Goal: Task Accomplishment & Management: Use online tool/utility

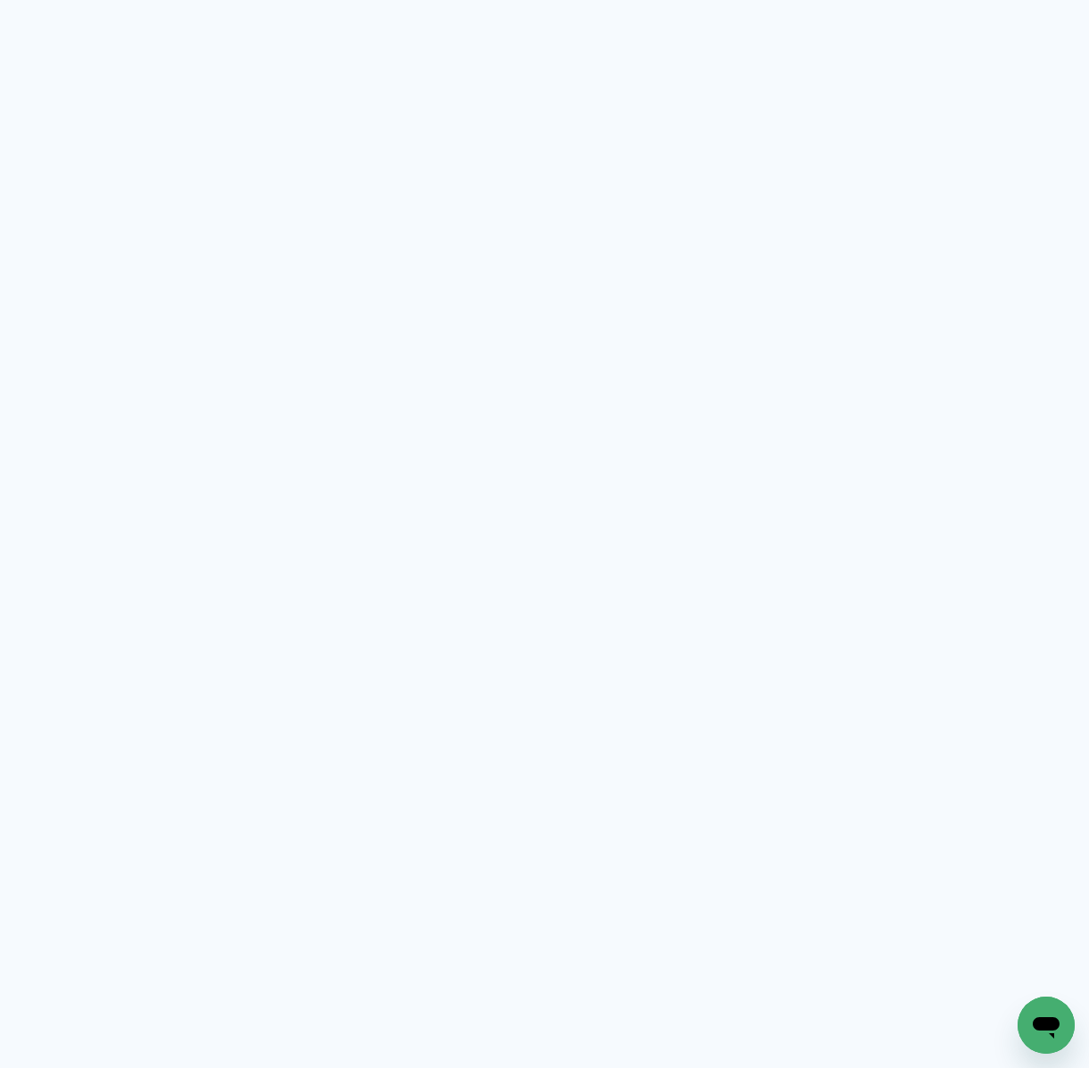
click at [973, 149] on neon-animated-pages "Prosite Website + Landing pages Proof Sistema de seleção e venda de fotos Desig…" at bounding box center [544, 534] width 1089 height 1068
click at [720, 126] on neon-animated-pages "Prosite Website + Landing pages Proof Sistema de seleção e venda de fotos Desig…" at bounding box center [544, 534] width 1089 height 1068
click at [500, 399] on neon-animated-pages "Prosite Website + Landing pages Proof Sistema de seleção e venda de fotos Desig…" at bounding box center [544, 534] width 1089 height 1068
drag, startPoint x: 810, startPoint y: 371, endPoint x: 801, endPoint y: 375, distance: 10.4
click at [801, 375] on neon-animated-pages "Prosite Website + Landing pages Proof Sistema de seleção e venda de fotos Desig…" at bounding box center [544, 534] width 1089 height 1068
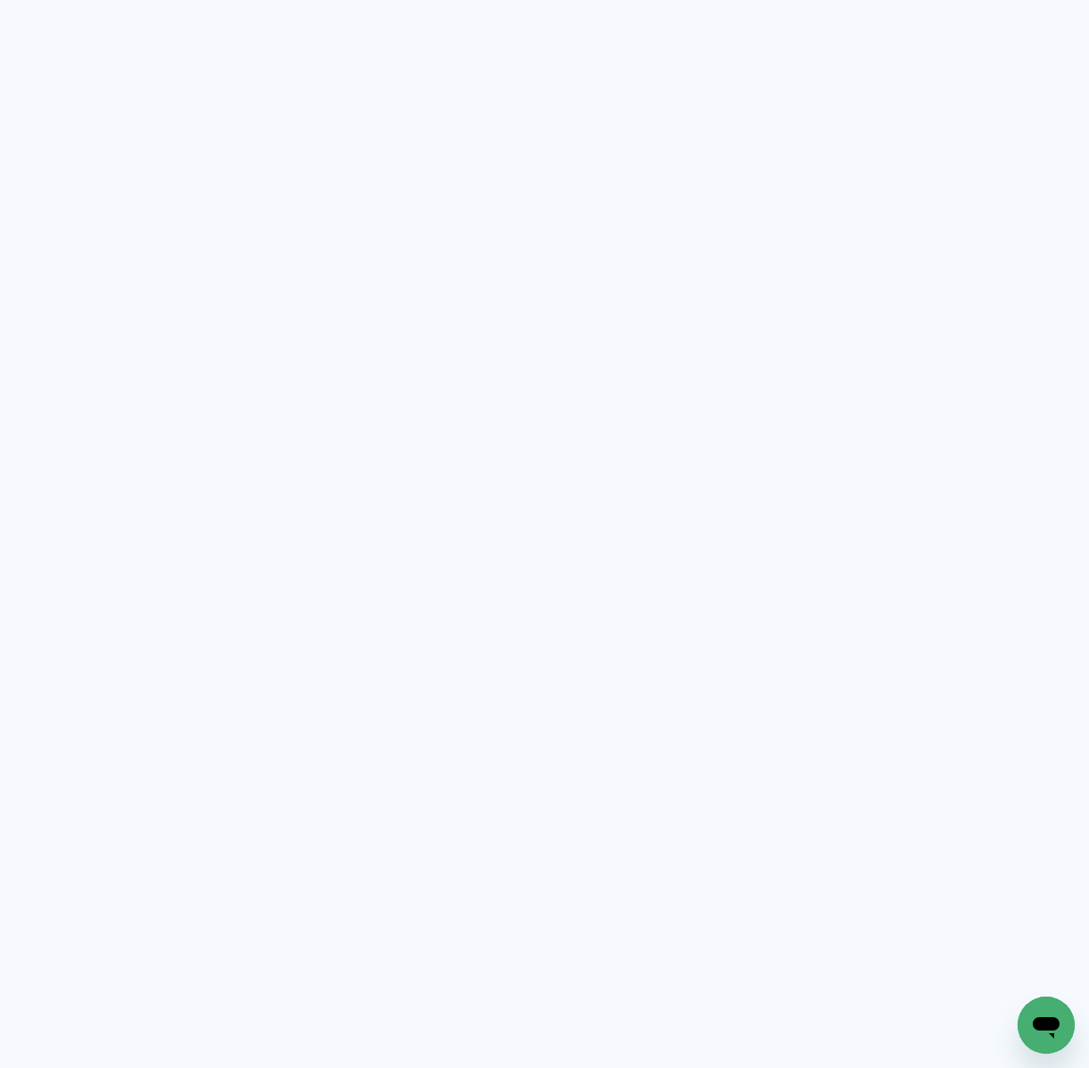
click at [624, 246] on neon-animated-pages "Prosite Website + Landing pages Proof Sistema de seleção e venda de fotos Desig…" at bounding box center [544, 534] width 1089 height 1068
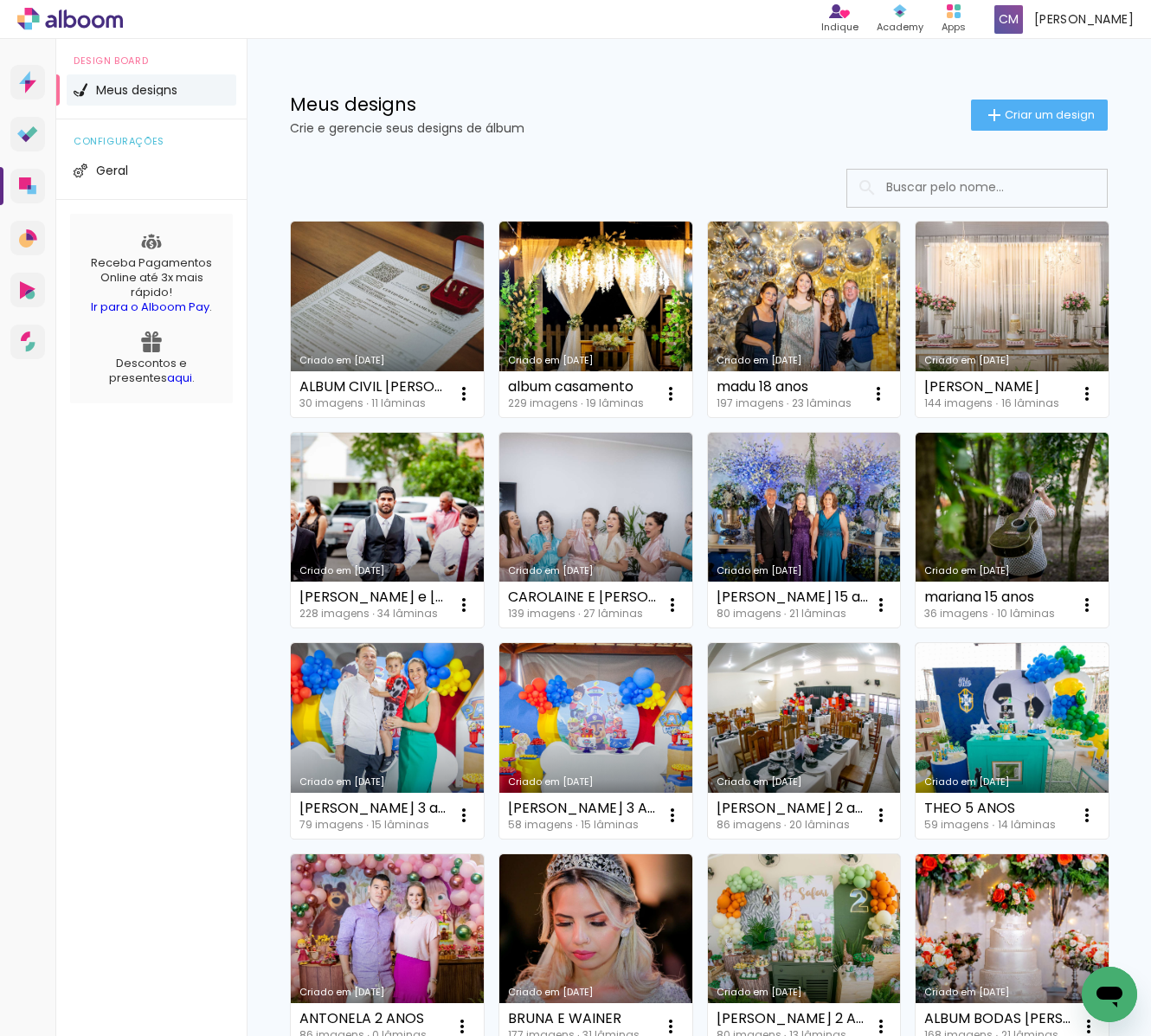
scroll to position [843, 0]
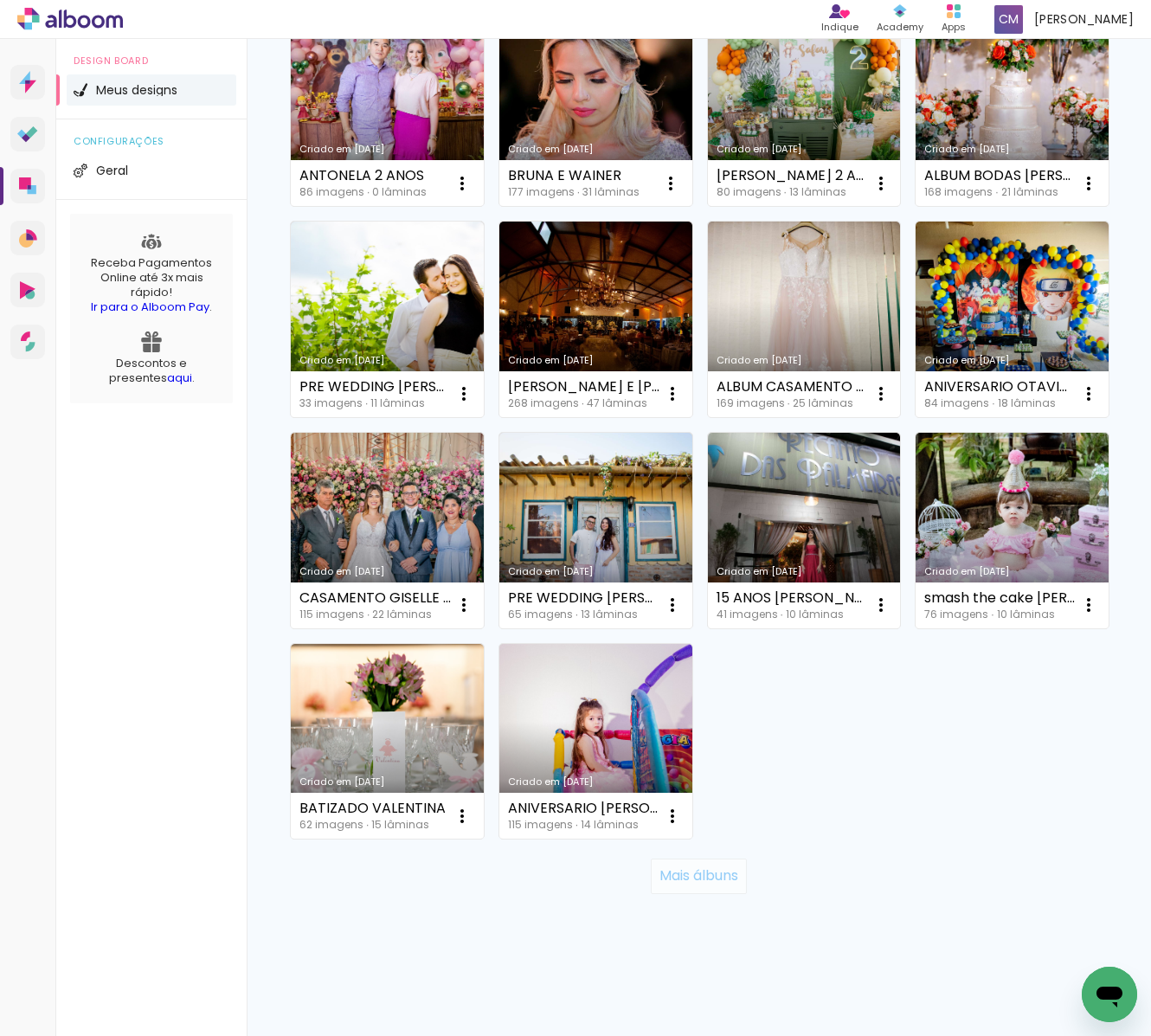
click at [0, 0] on slot "Mais álbuns" at bounding box center [0, 0] width 0 height 0
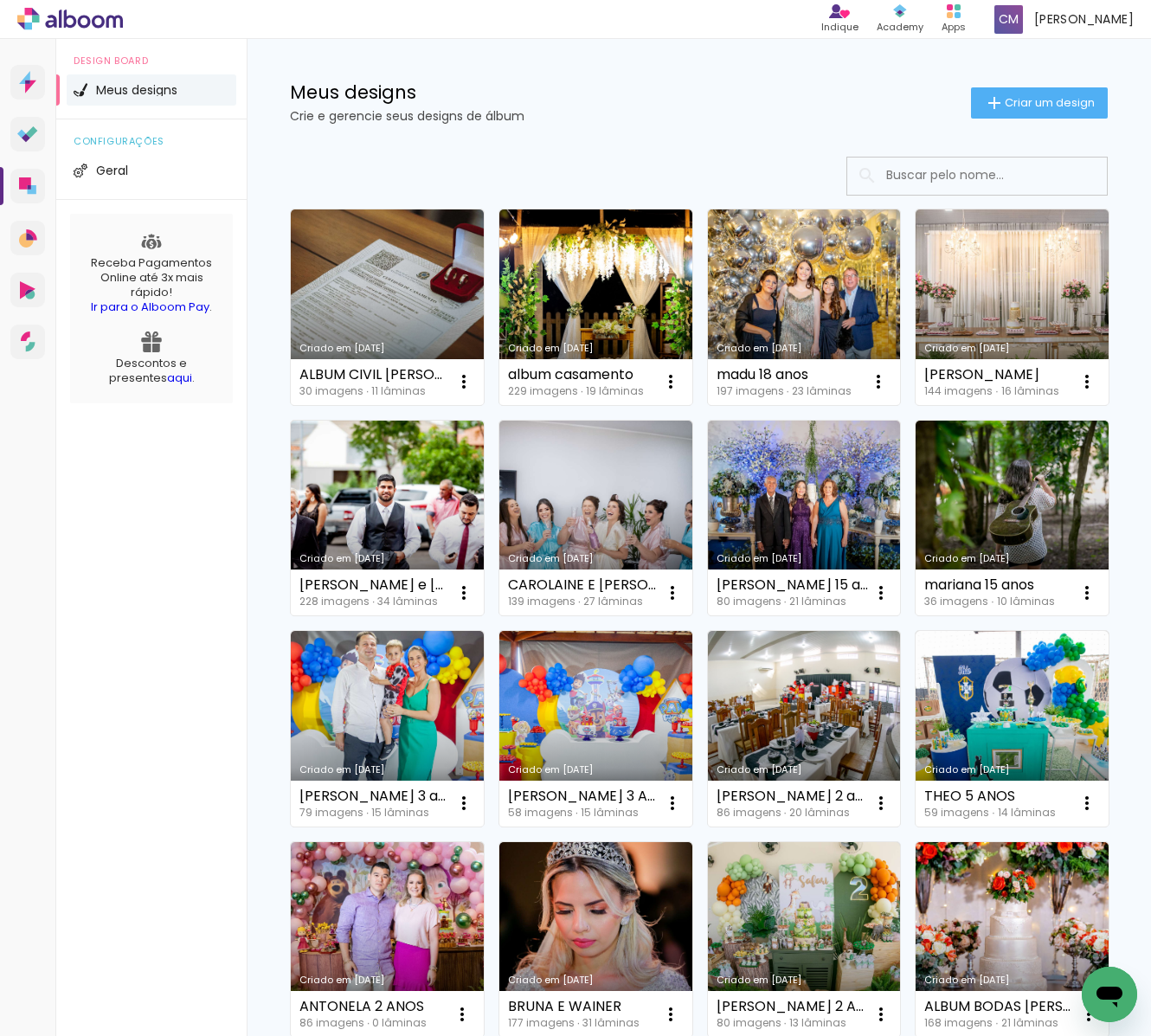
scroll to position [0, 0]
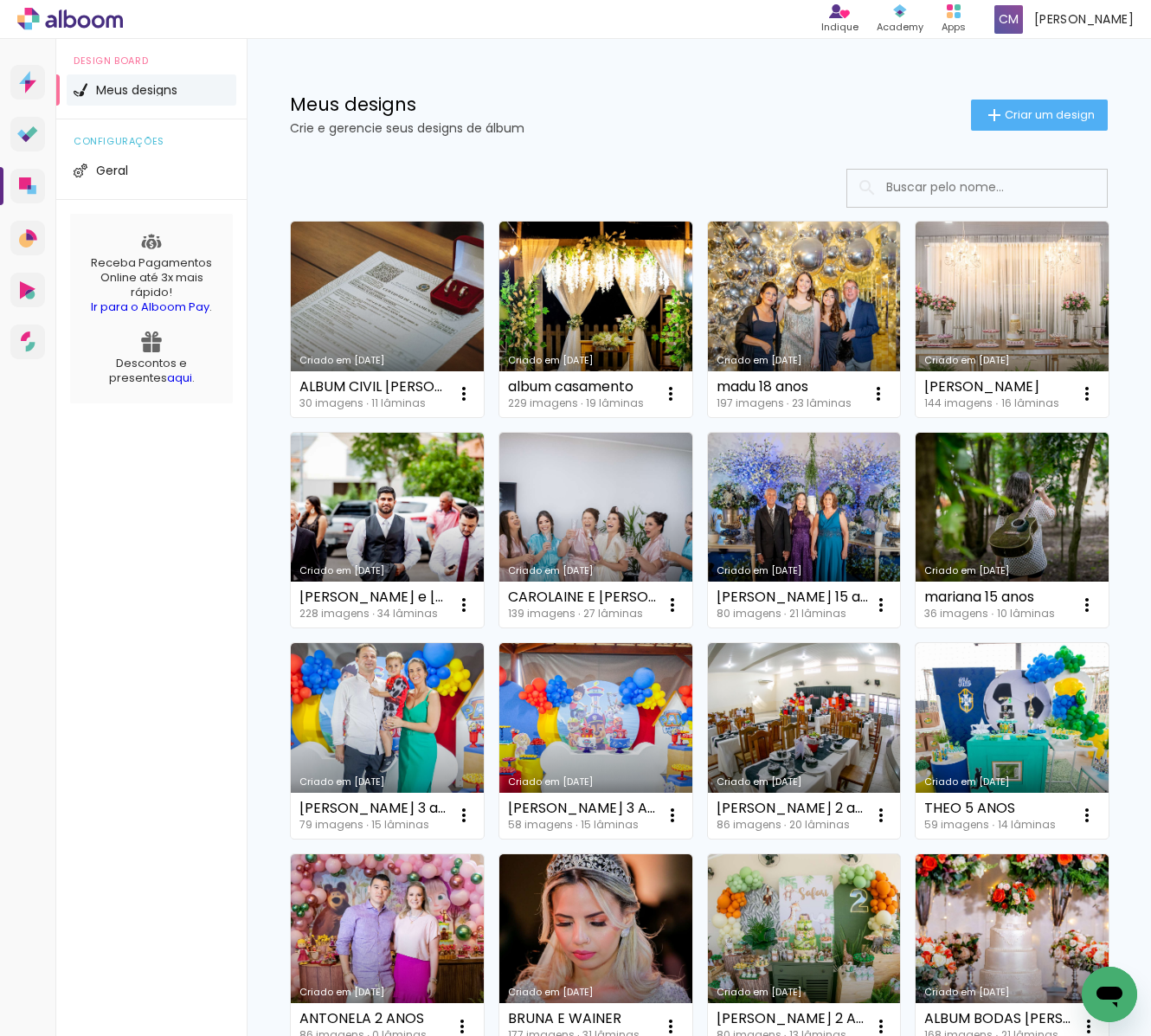
drag, startPoint x: 984, startPoint y: 176, endPoint x: 977, endPoint y: 182, distance: 9.2
click at [983, 178] on input at bounding box center [1001, 187] width 246 height 36
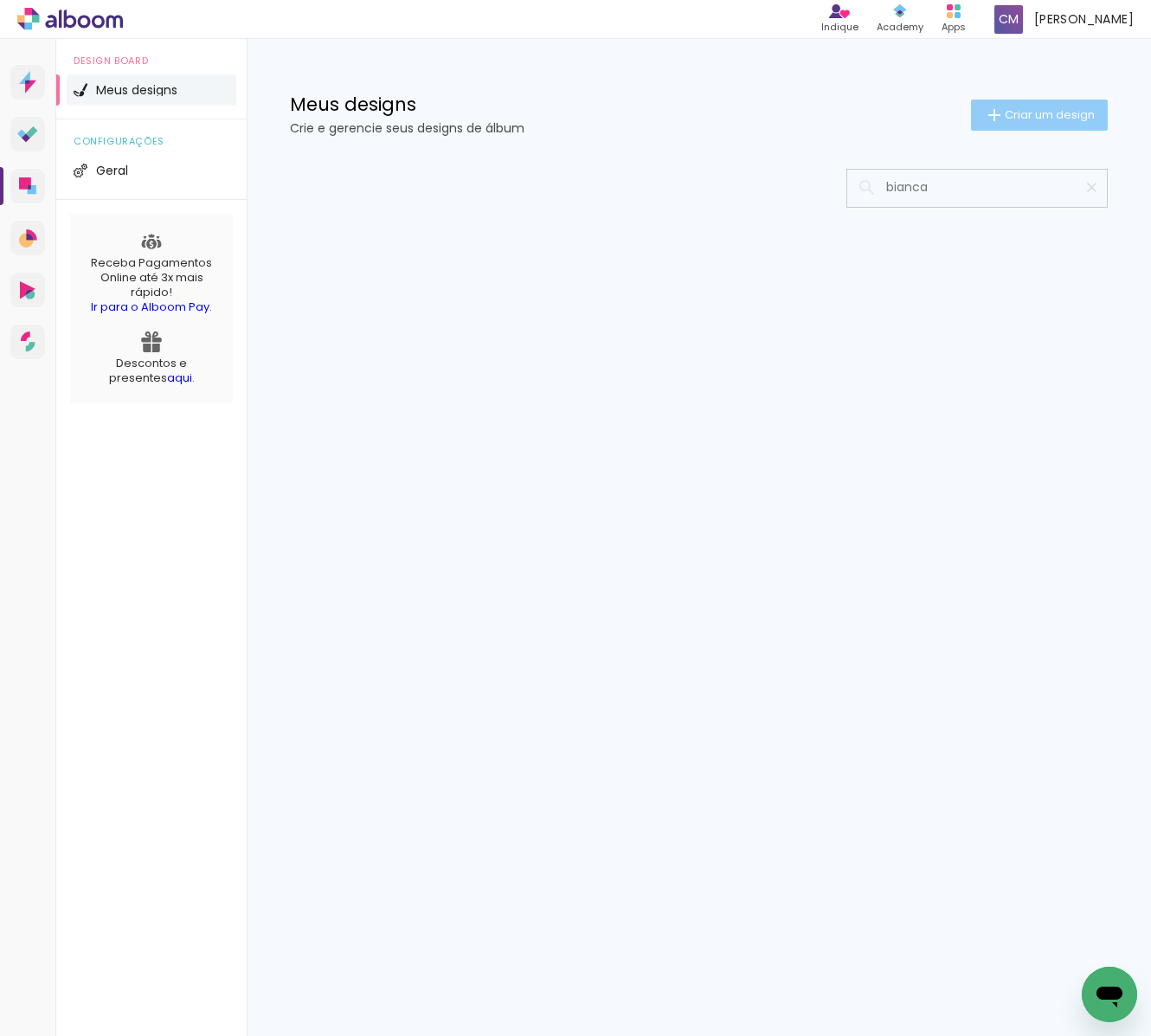
type input "bianca"
type paper-input "bianca"
click at [1030, 110] on span "Criar um design" at bounding box center [1049, 114] width 90 height 12
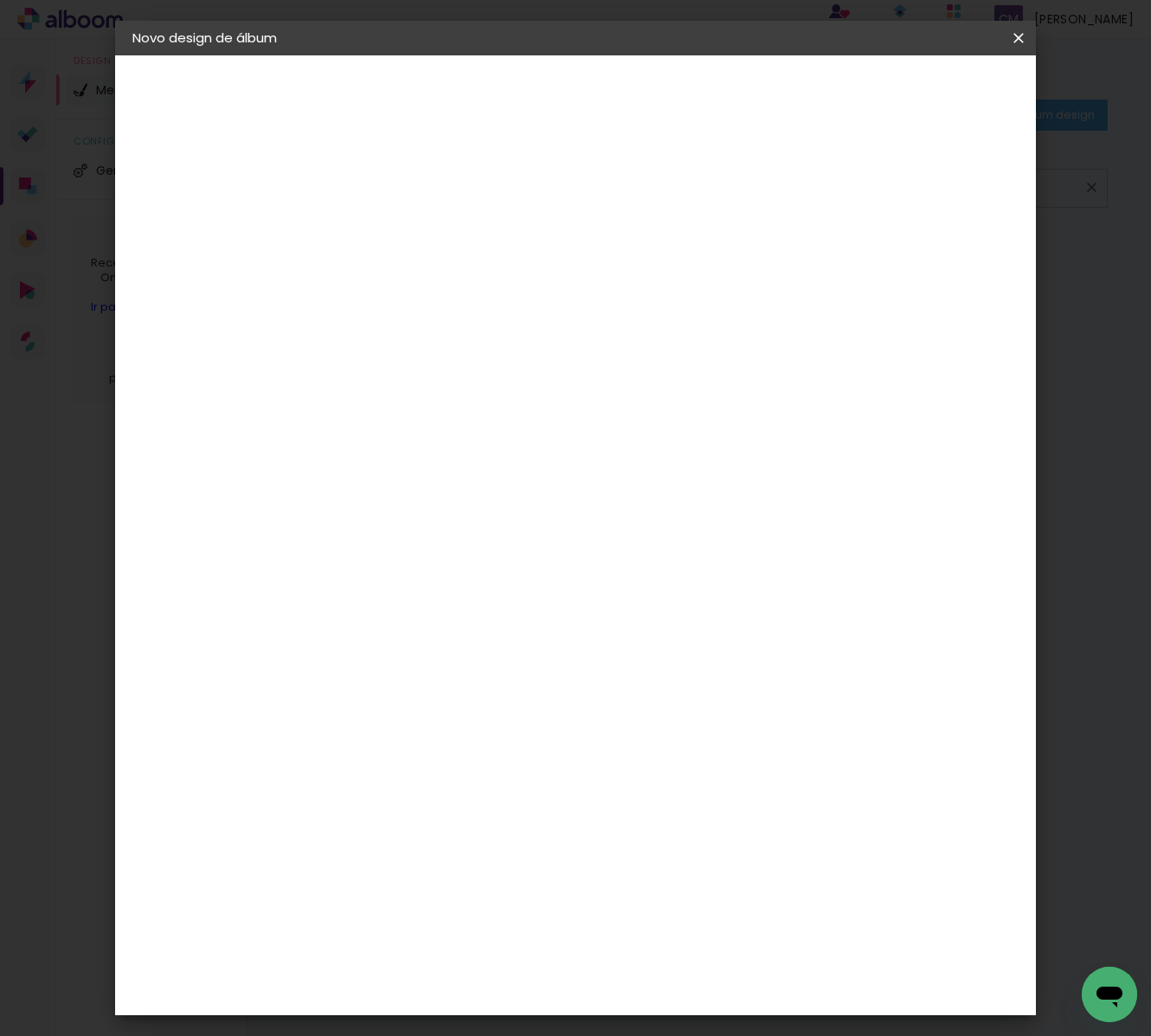
click at [415, 235] on input at bounding box center [415, 233] width 0 height 27
type input "ALBUM BIANCA 1 ANO 25X30CM"
type paper-input "ALBUM BIANCA 1 ANO 25X30CM"
click at [0, 0] on slot "Avançar" at bounding box center [0, 0] width 0 height 0
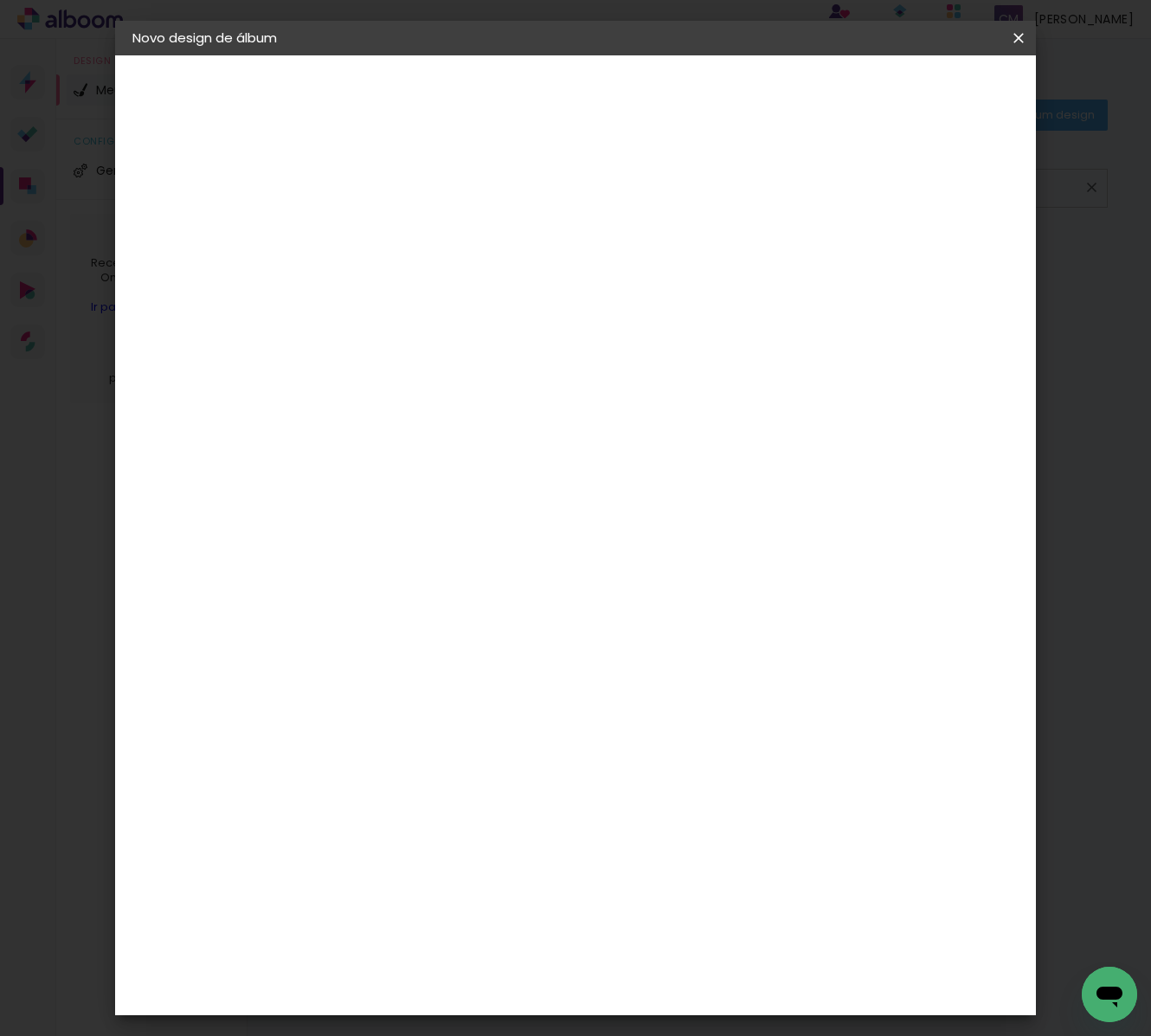
click at [0, 0] on slot "Avançar" at bounding box center [0, 0] width 0 height 0
click at [503, 291] on iron-icon at bounding box center [493, 301] width 20 height 20
click at [0, 0] on slot "Encadernados" at bounding box center [0, 0] width 0 height 0
type input "Encadernados"
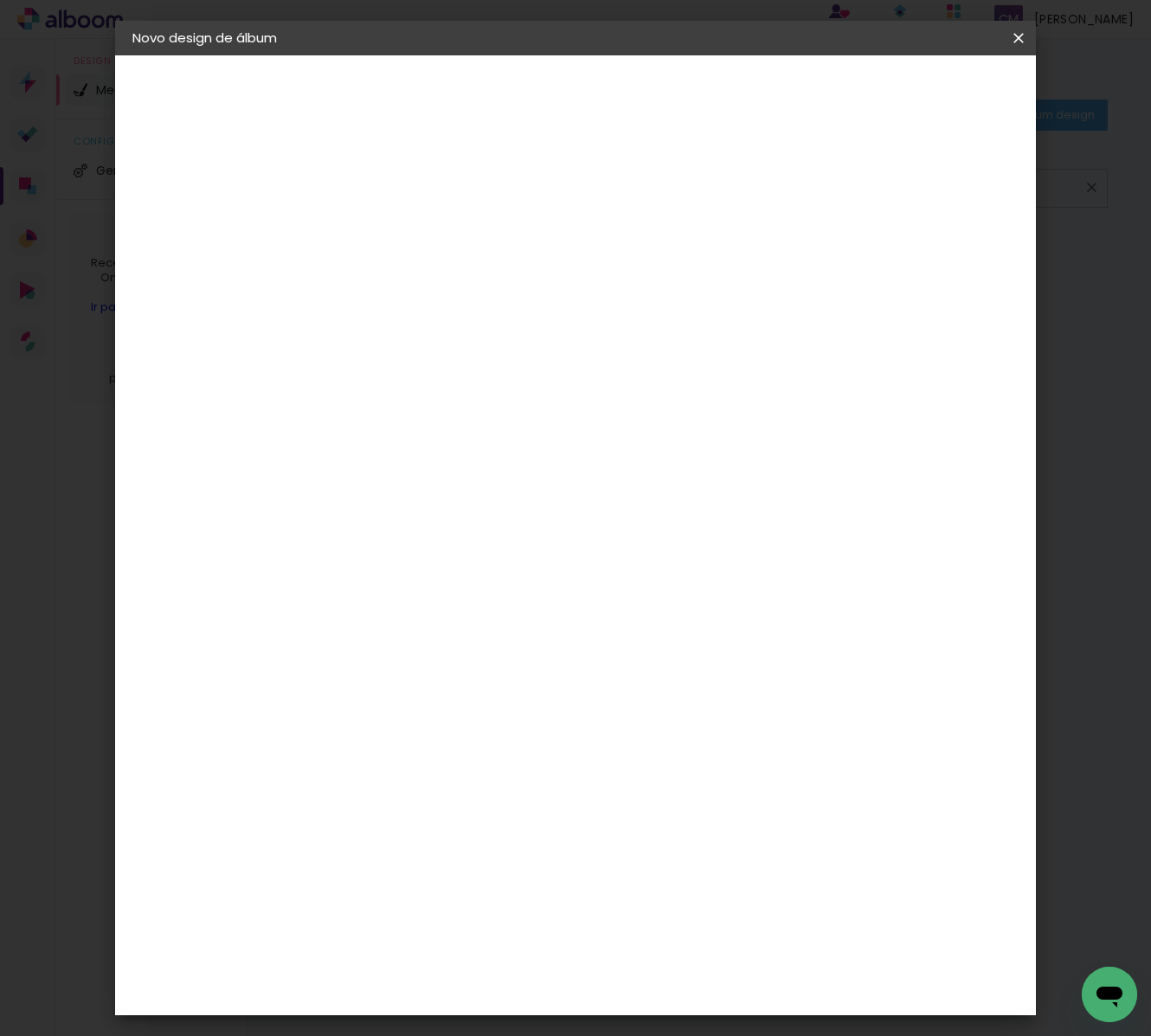
scroll to position [252, 0]
click at [0, 0] on slot "Avançar" at bounding box center [0, 0] width 0 height 0
click at [825, 185] on div at bounding box center [817, 187] width 16 height 16
type paper-checkbox "on"
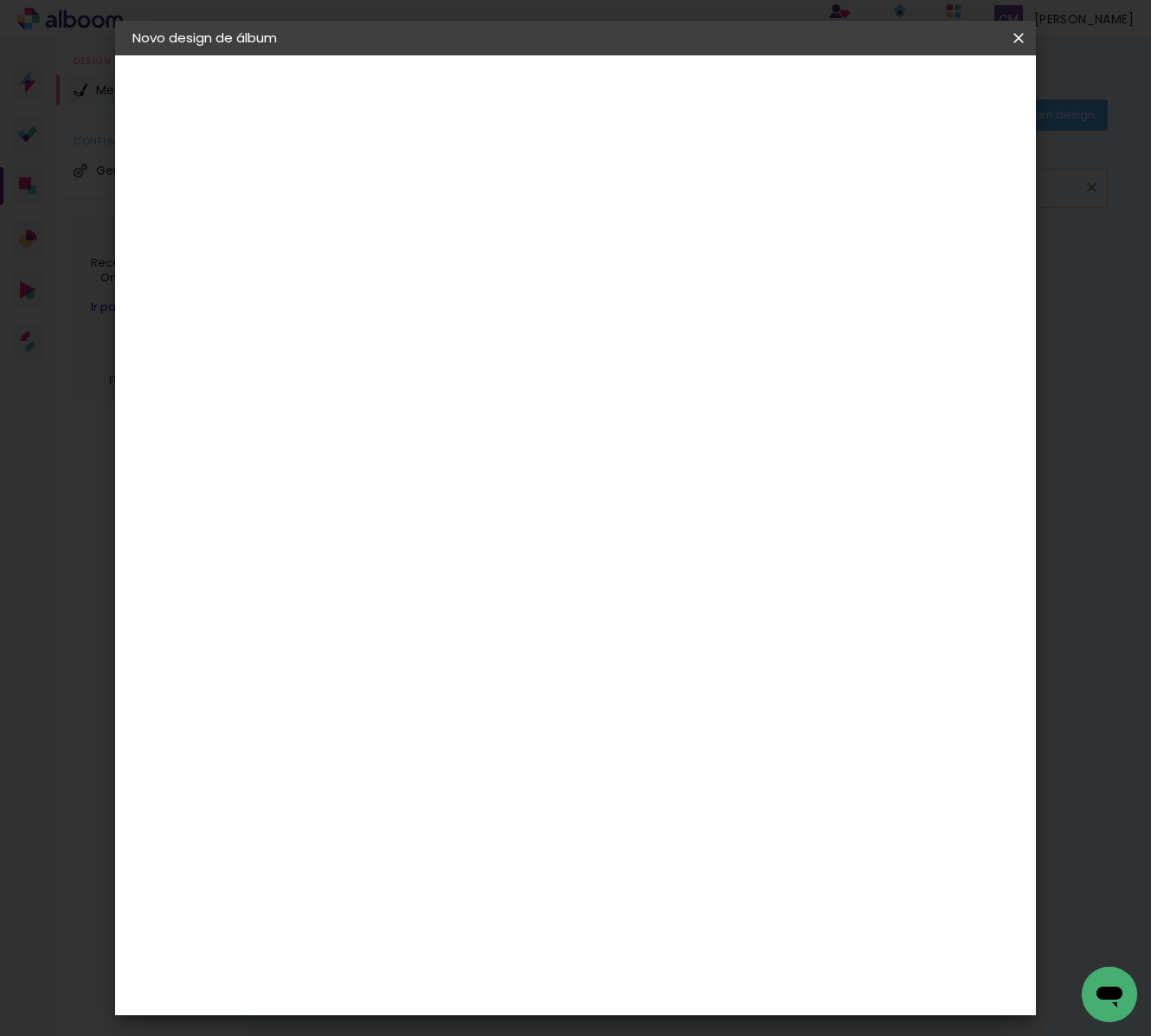
click at [923, 85] on span "Iniciar design" at bounding box center [883, 91] width 79 height 12
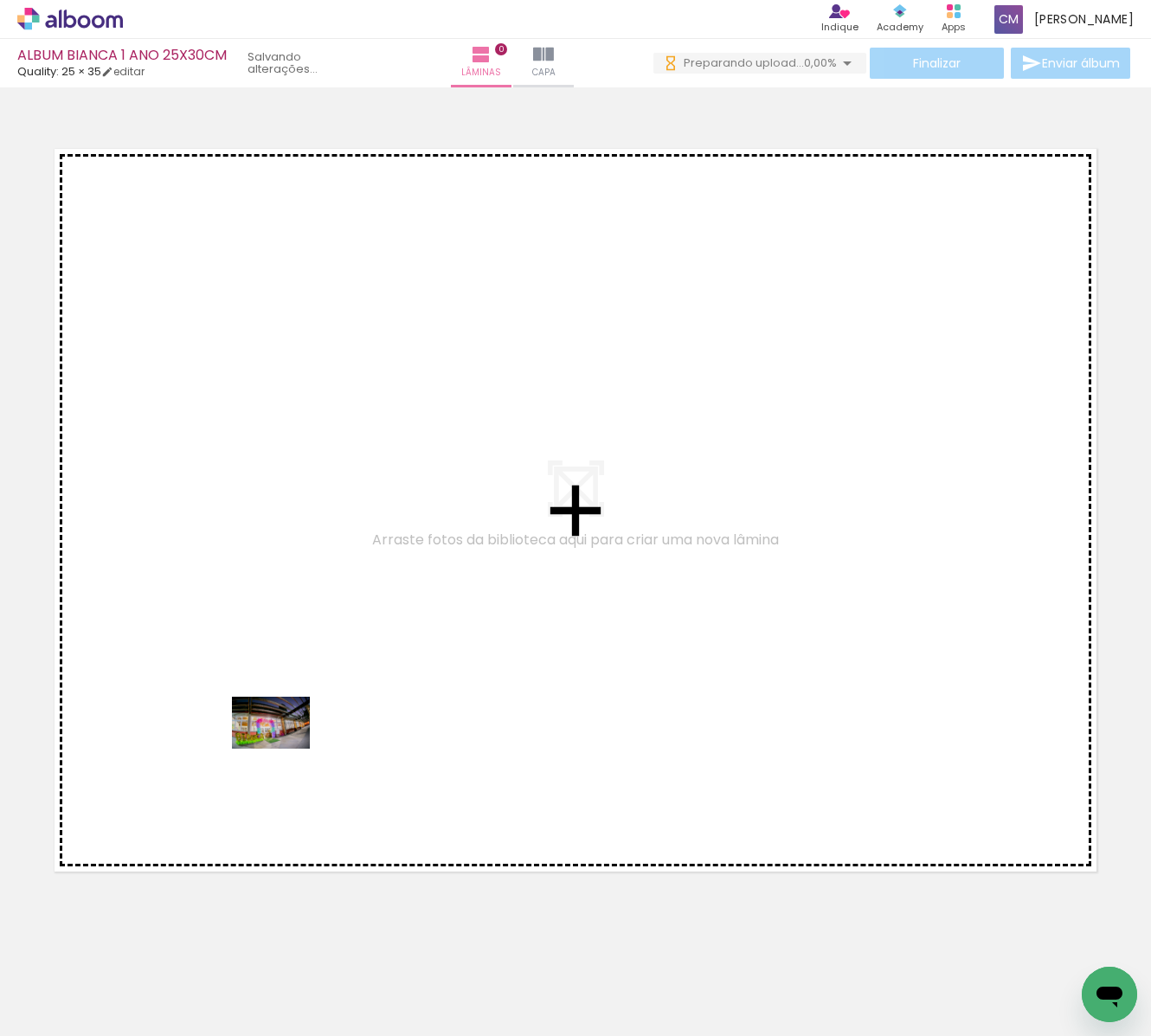
drag, startPoint x: 280, startPoint y: 764, endPoint x: 281, endPoint y: 744, distance: 20.0
click at [282, 745] on quentale-workspace at bounding box center [575, 518] width 1151 height 1036
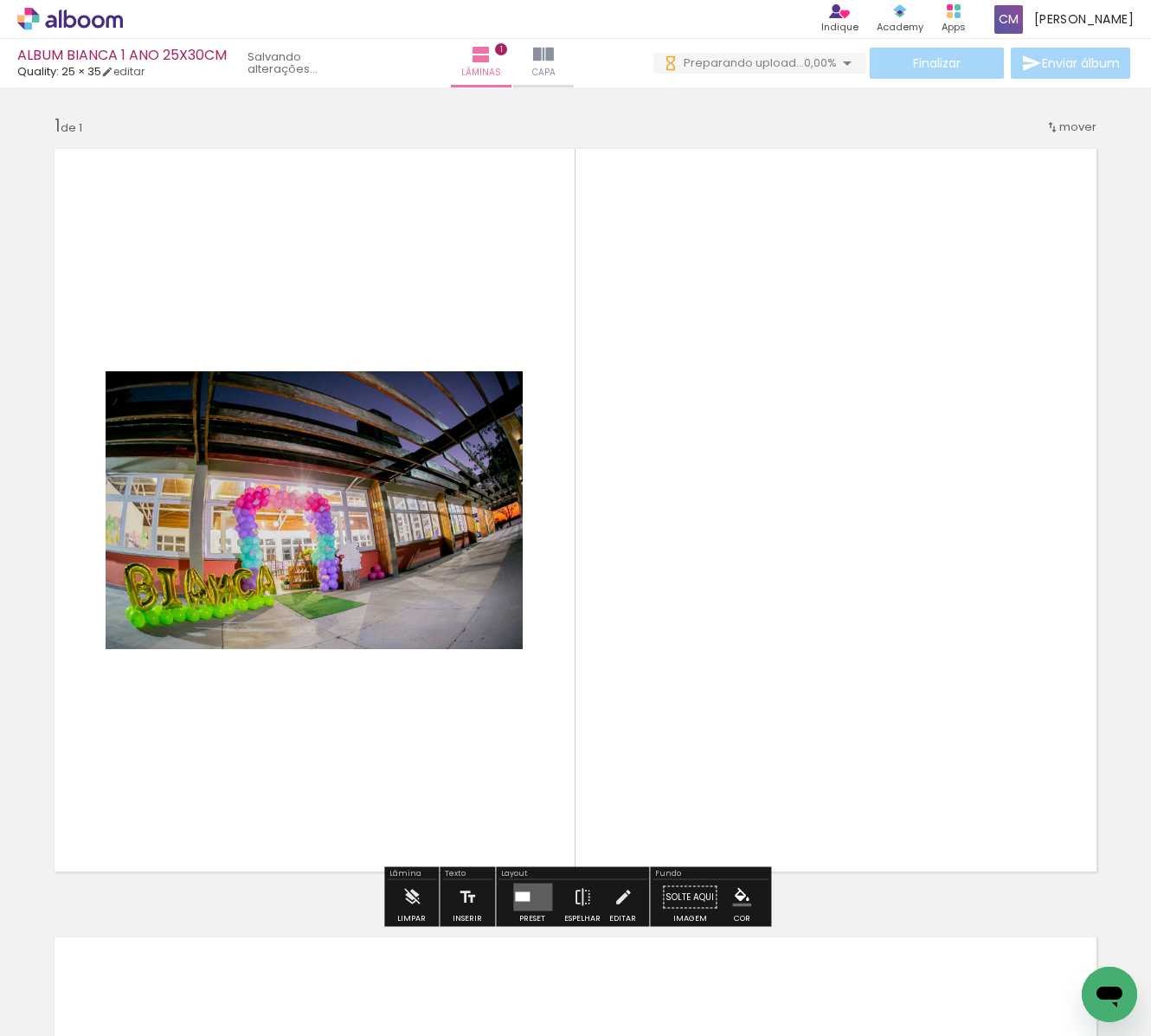
scroll to position [3, 0]
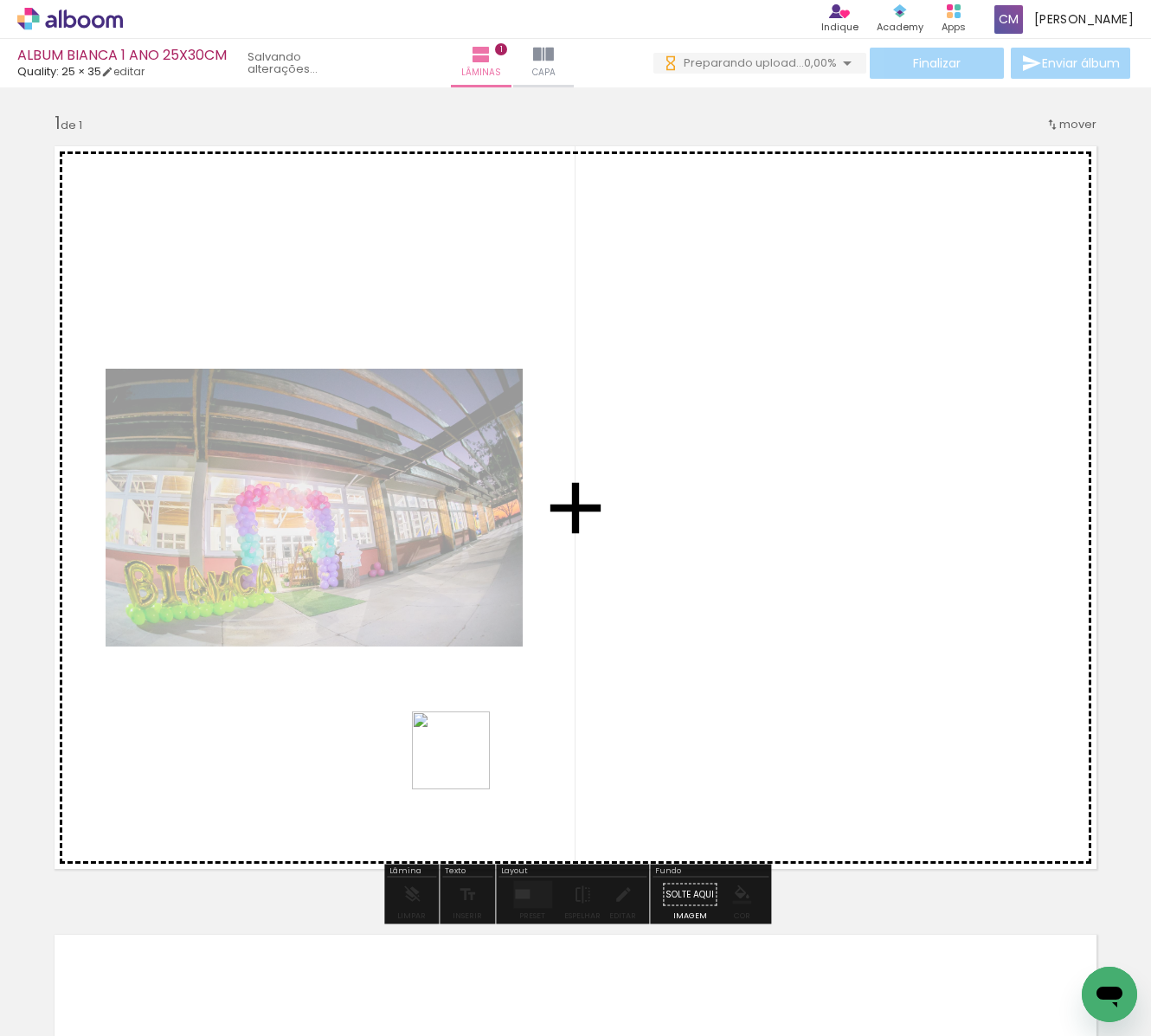
drag, startPoint x: 464, startPoint y: 763, endPoint x: 558, endPoint y: 696, distance: 115.4
click at [558, 696] on quentale-workspace at bounding box center [575, 518] width 1151 height 1036
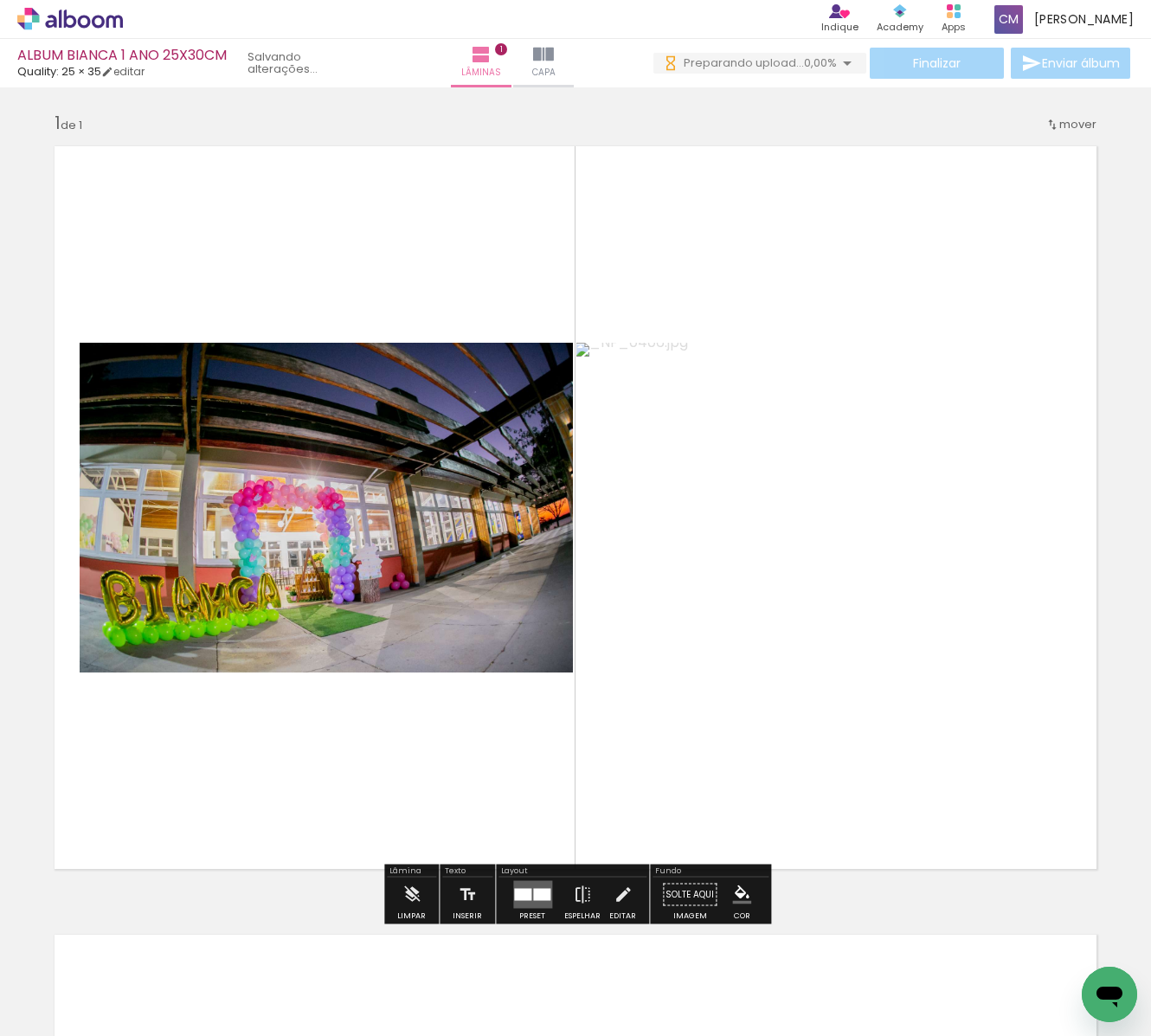
scroll to position [0, 0]
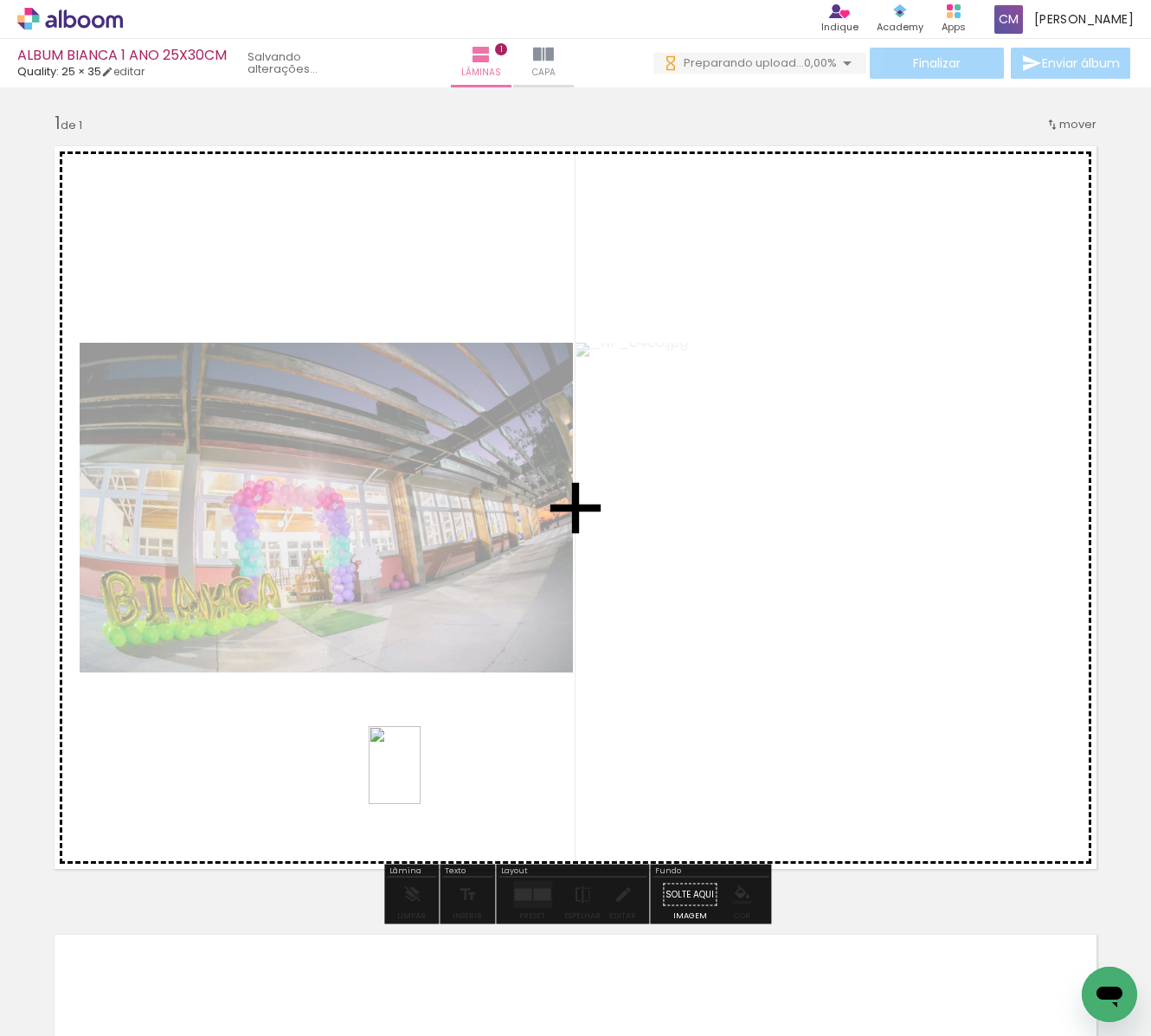
drag, startPoint x: 371, startPoint y: 982, endPoint x: 421, endPoint y: 778, distance: 210.0
click at [421, 778] on quentale-workspace at bounding box center [575, 518] width 1151 height 1036
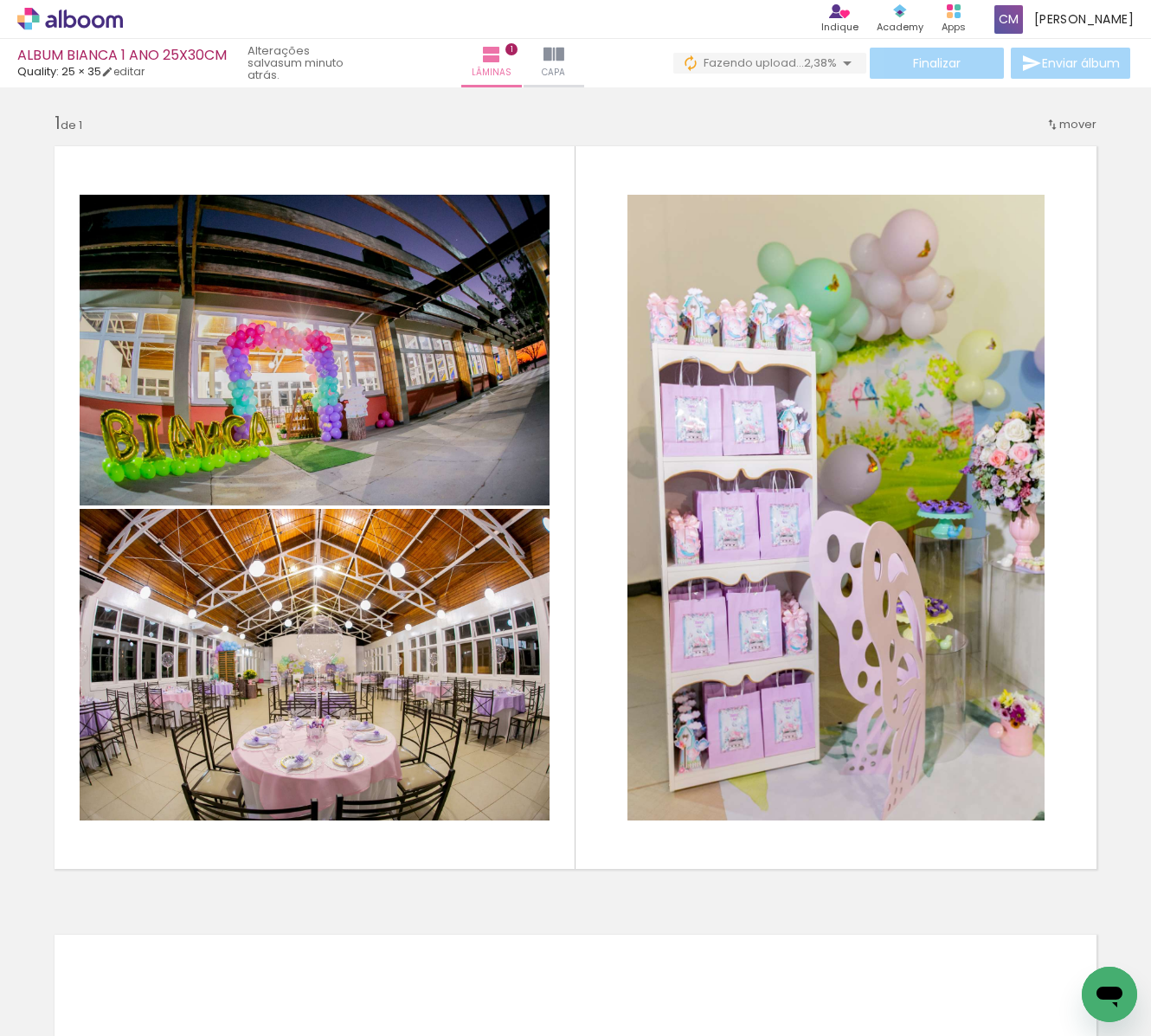
scroll to position [0, 287]
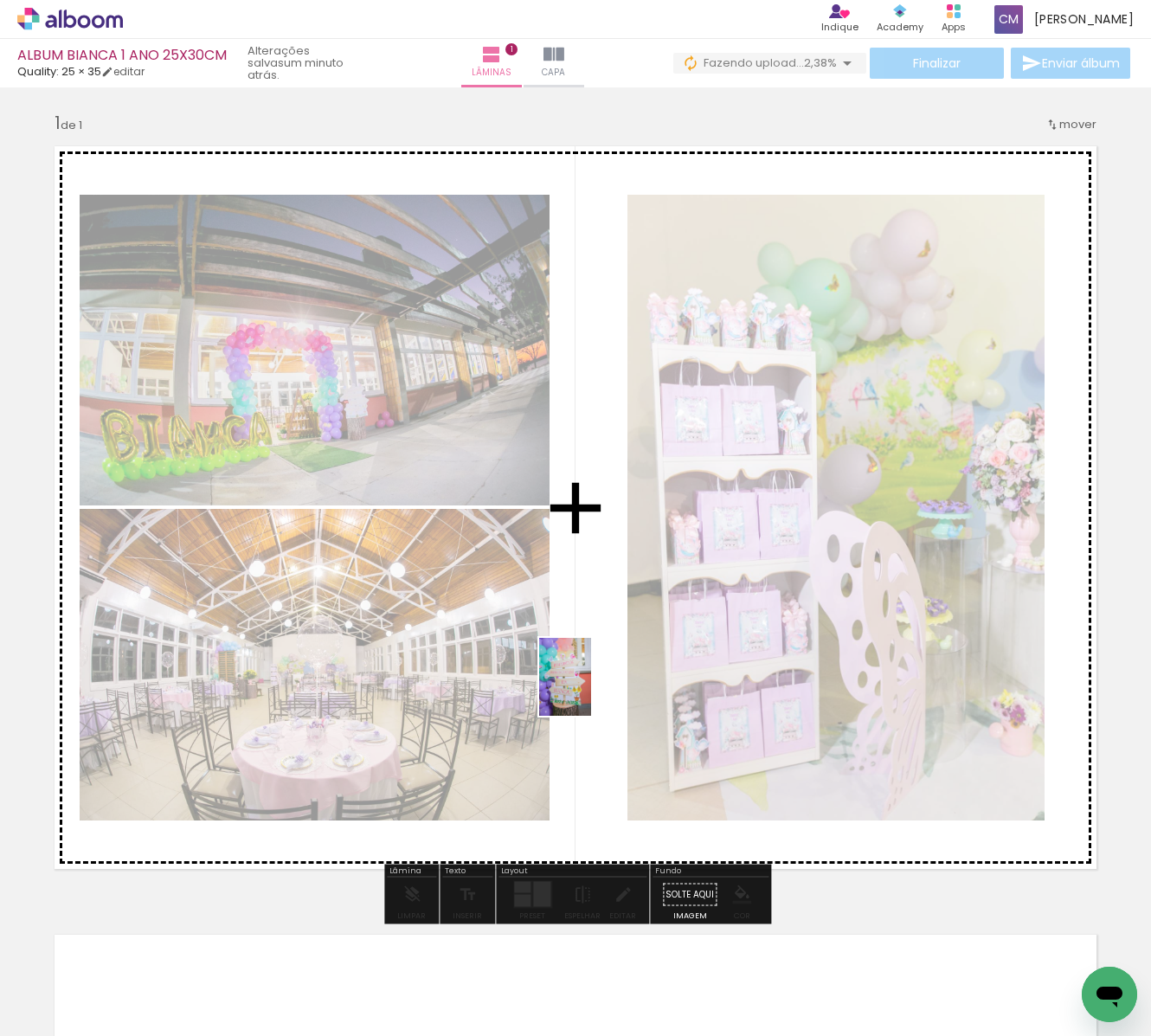
drag, startPoint x: 681, startPoint y: 865, endPoint x: 591, endPoint y: 690, distance: 196.8
click at [591, 690] on quentale-workspace at bounding box center [575, 518] width 1151 height 1036
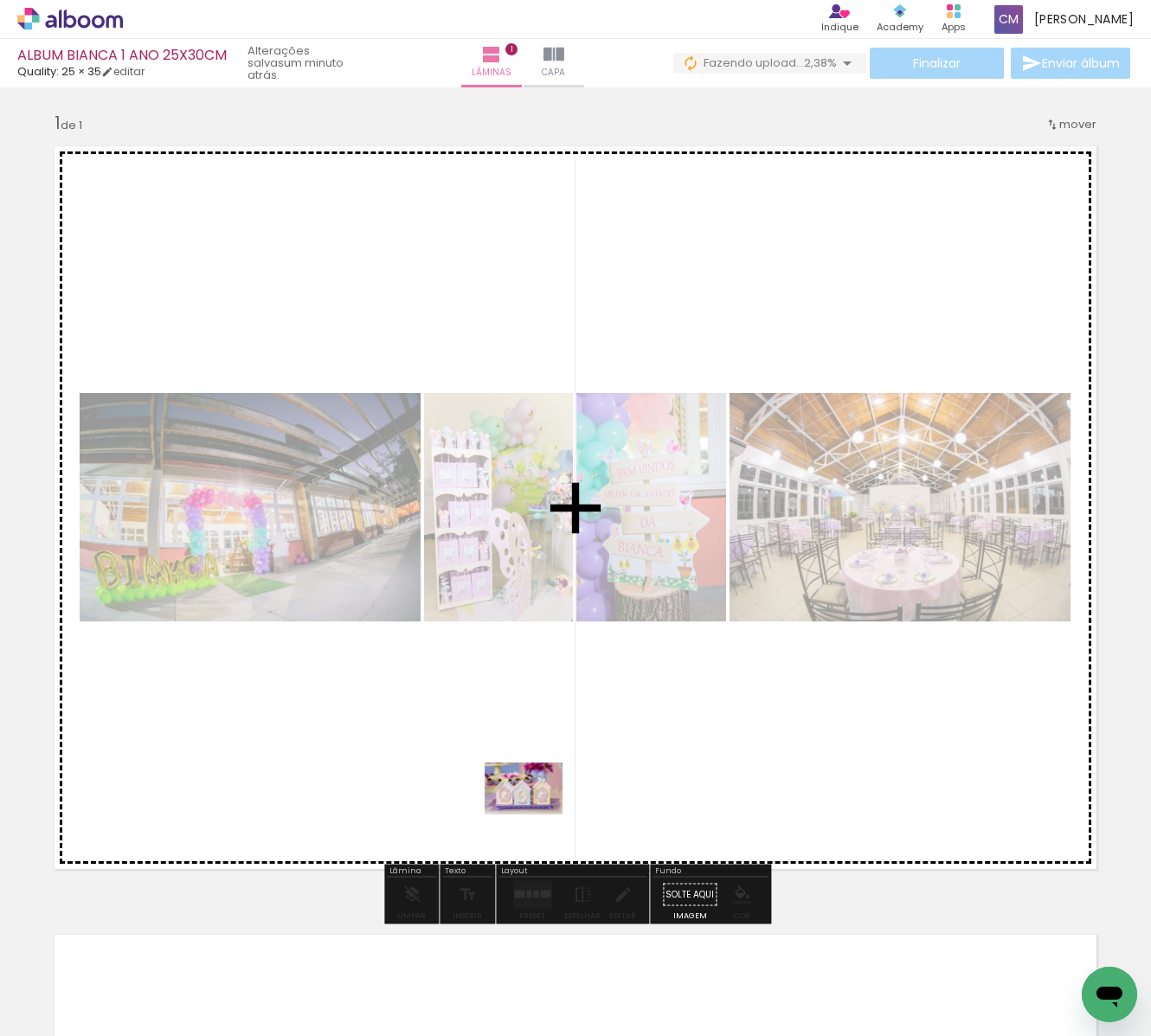
drag, startPoint x: 482, startPoint y: 987, endPoint x: 541, endPoint y: 811, distance: 185.6
click at [540, 812] on quentale-workspace at bounding box center [575, 518] width 1151 height 1036
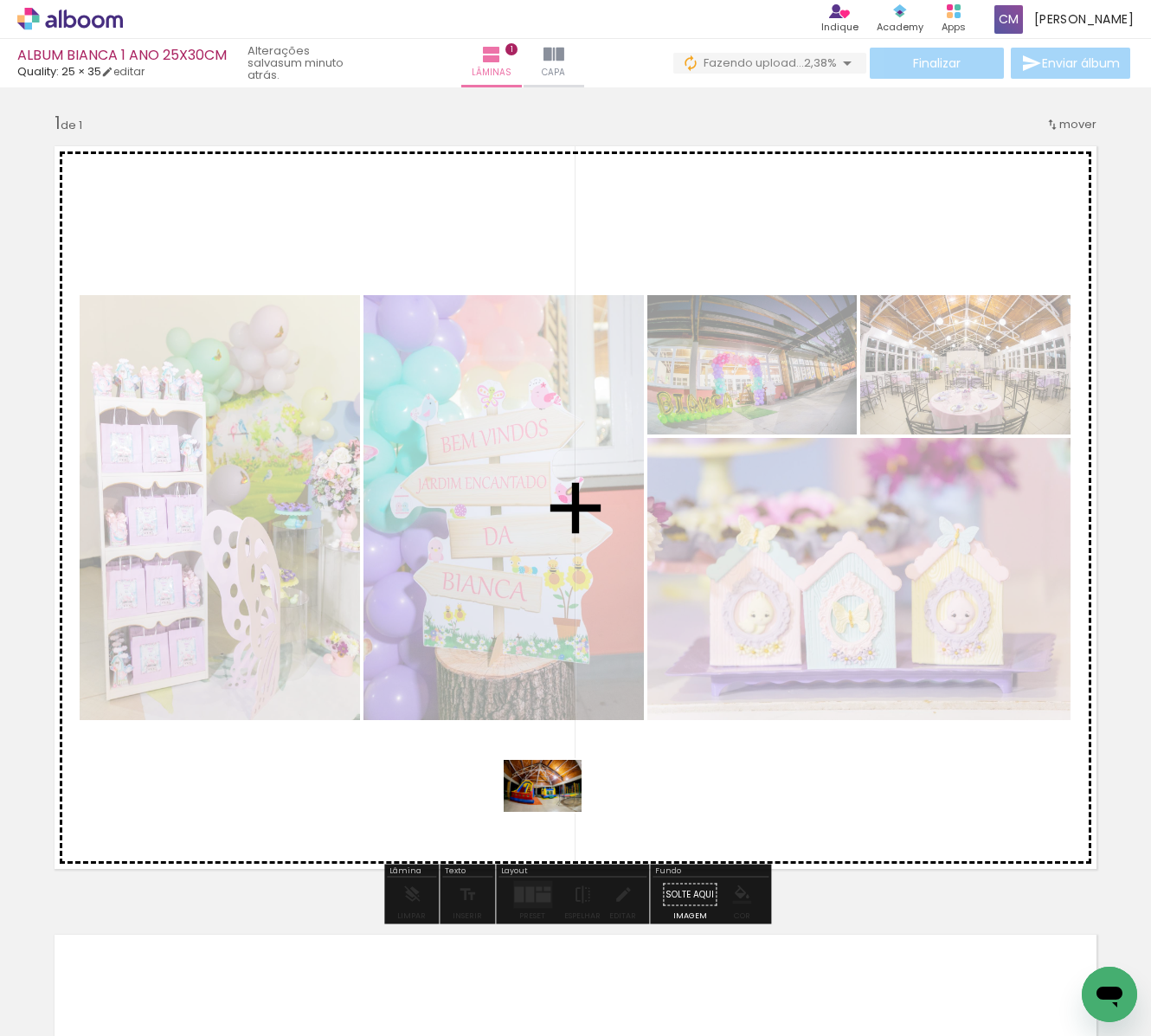
drag, startPoint x: 648, startPoint y: 968, endPoint x: 556, endPoint y: 812, distance: 181.1
click at [556, 812] on quentale-workspace at bounding box center [575, 518] width 1151 height 1036
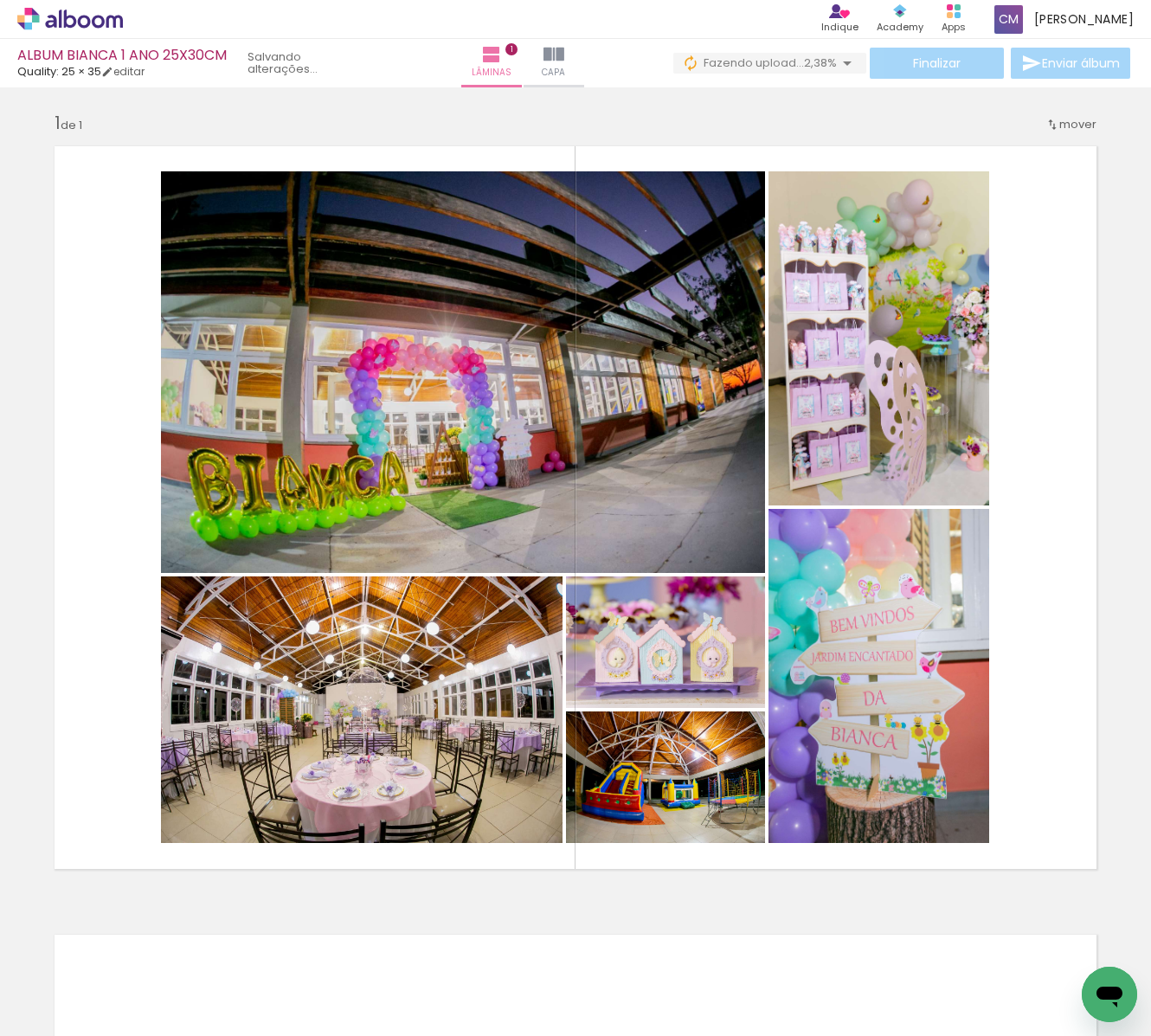
scroll to position [0, 129]
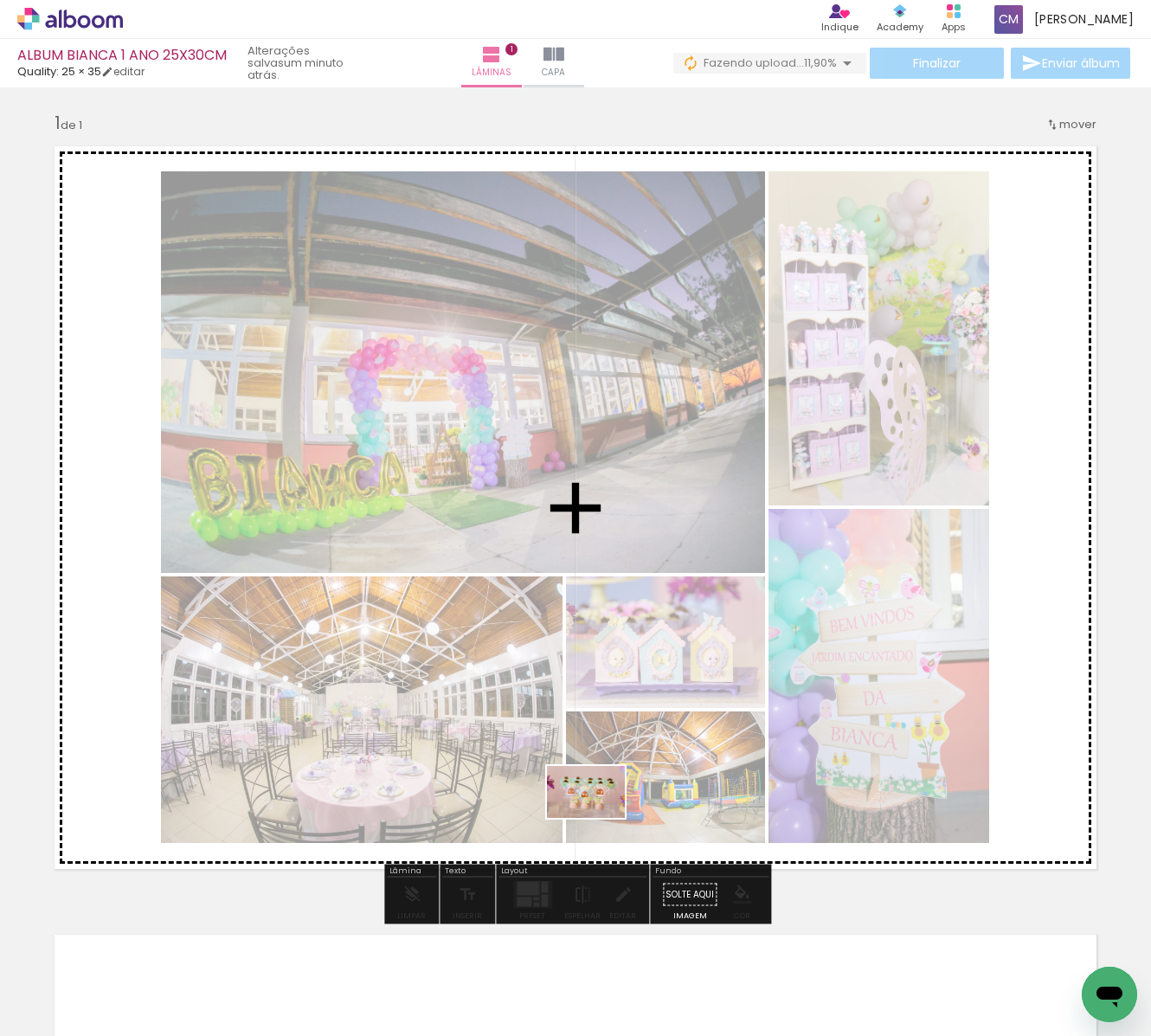
drag, startPoint x: 543, startPoint y: 987, endPoint x: 599, endPoint y: 818, distance: 178.0
click at [599, 818] on quentale-workspace at bounding box center [575, 518] width 1151 height 1036
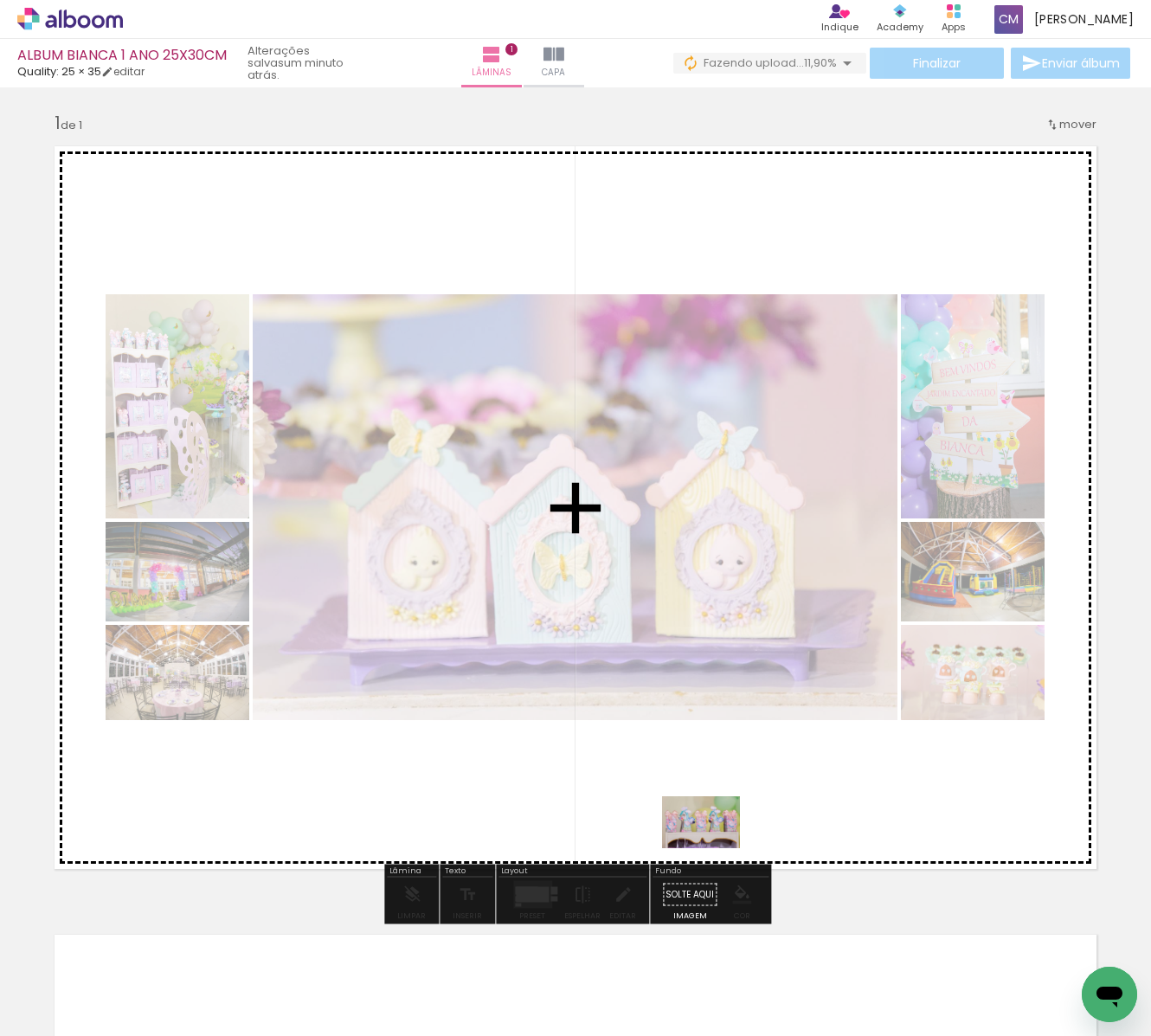
drag, startPoint x: 723, startPoint y: 923, endPoint x: 713, endPoint y: 835, distance: 88.6
click at [713, 839] on quentale-workspace at bounding box center [575, 518] width 1151 height 1036
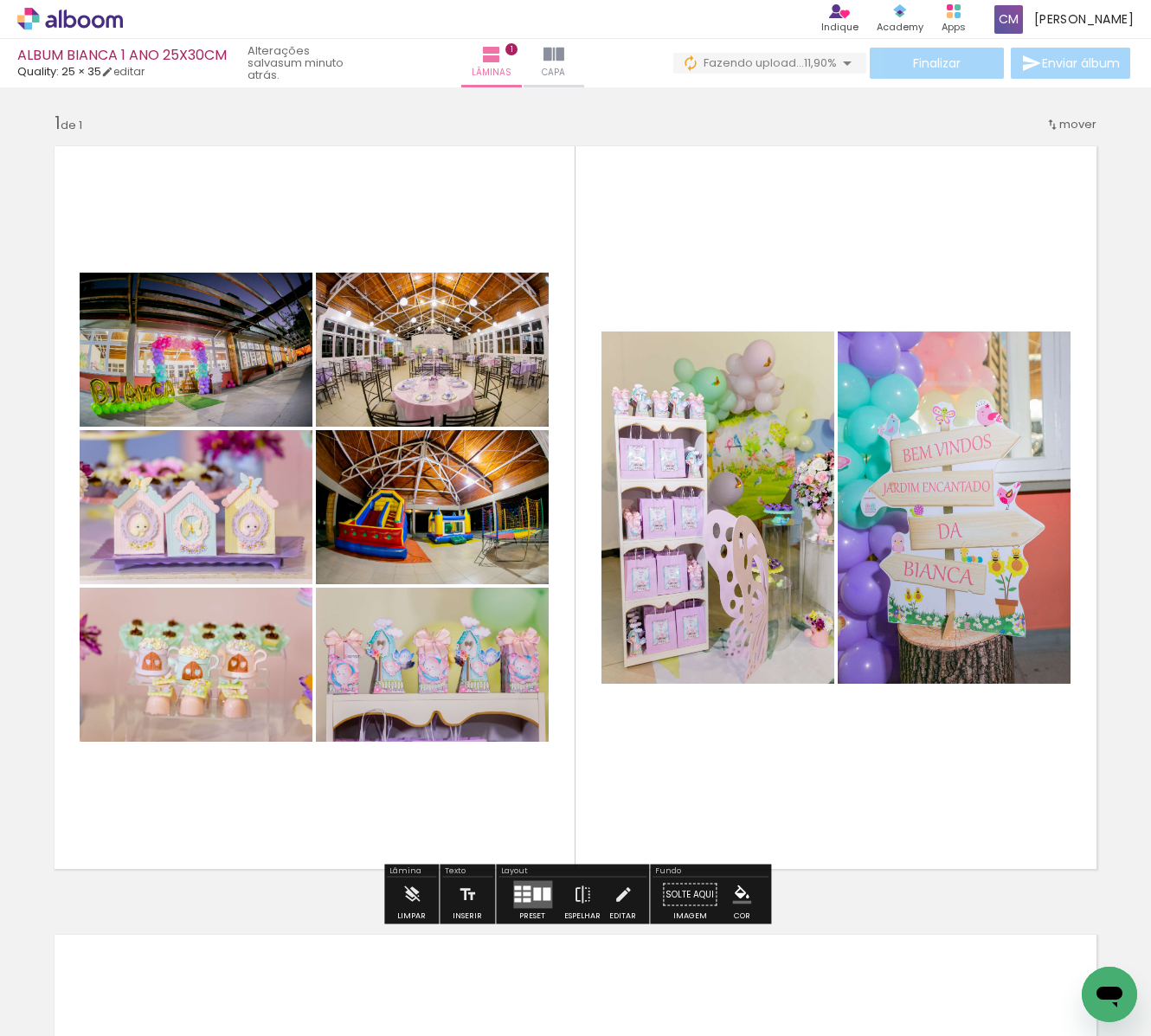
scroll to position [0, 1019]
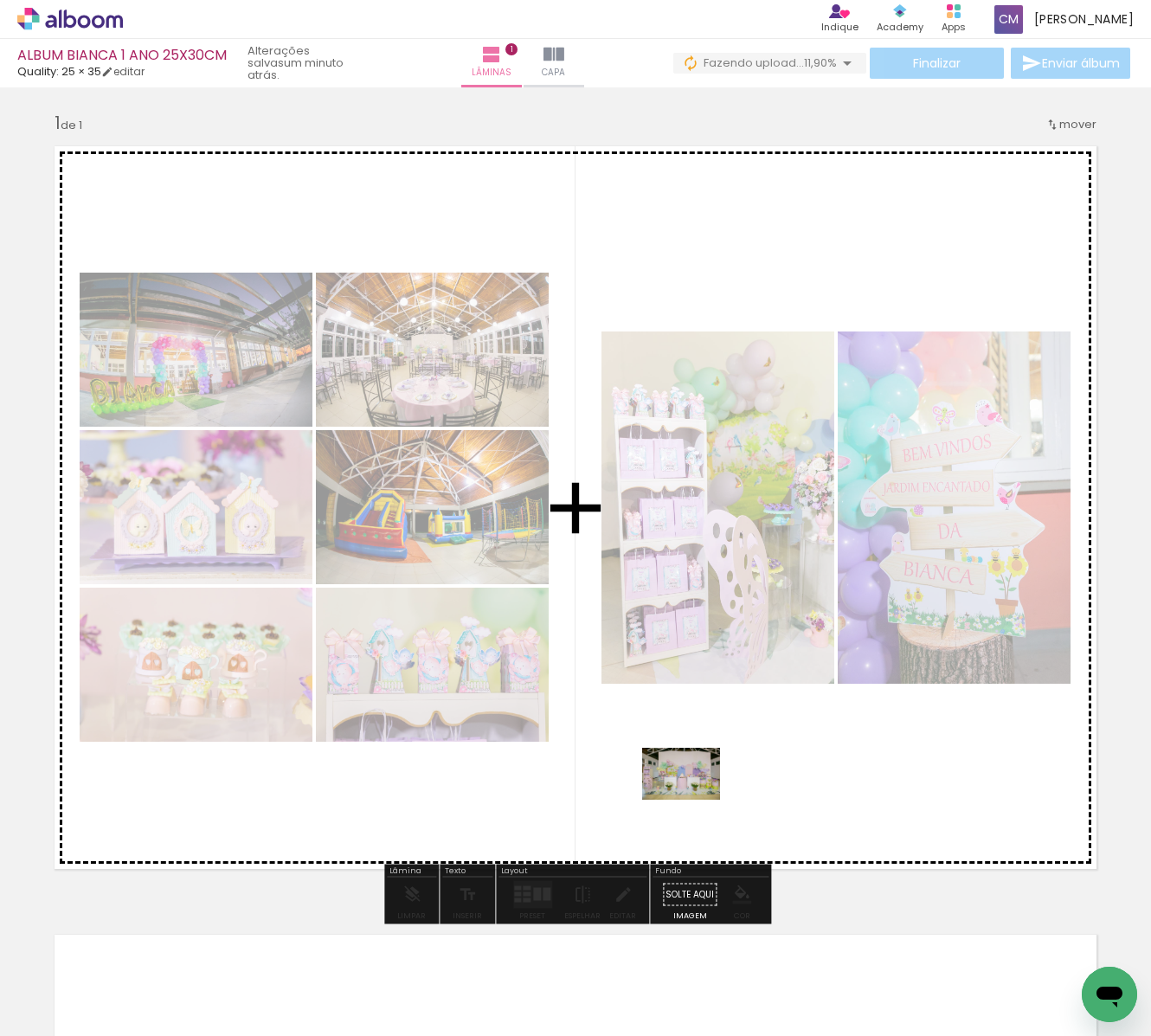
drag, startPoint x: 707, startPoint y: 977, endPoint x: 684, endPoint y: 799, distance: 179.5
click at [694, 800] on quentale-workspace at bounding box center [575, 518] width 1151 height 1036
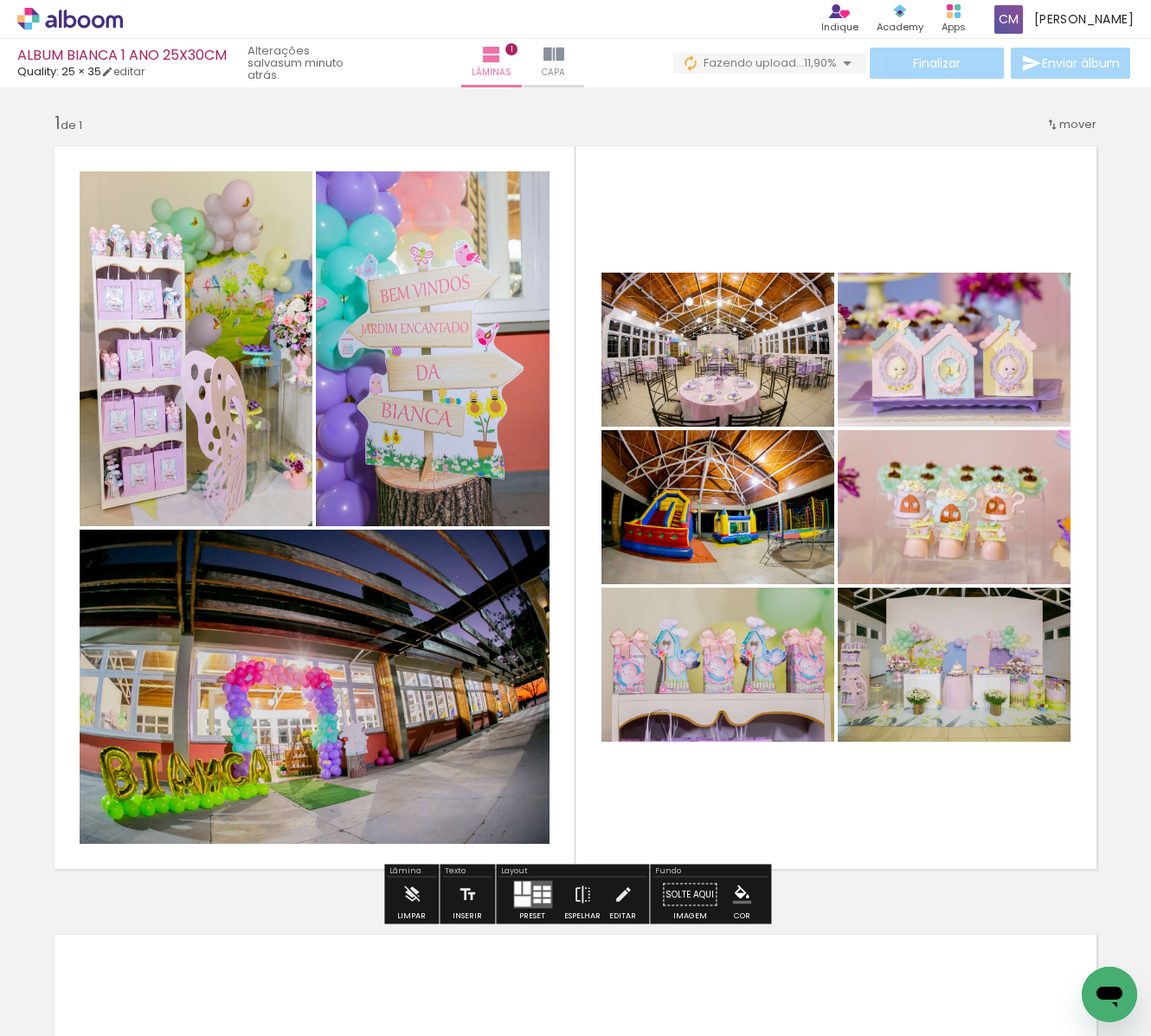
click at [533, 893] on div at bounding box center [537, 894] width 8 height 5
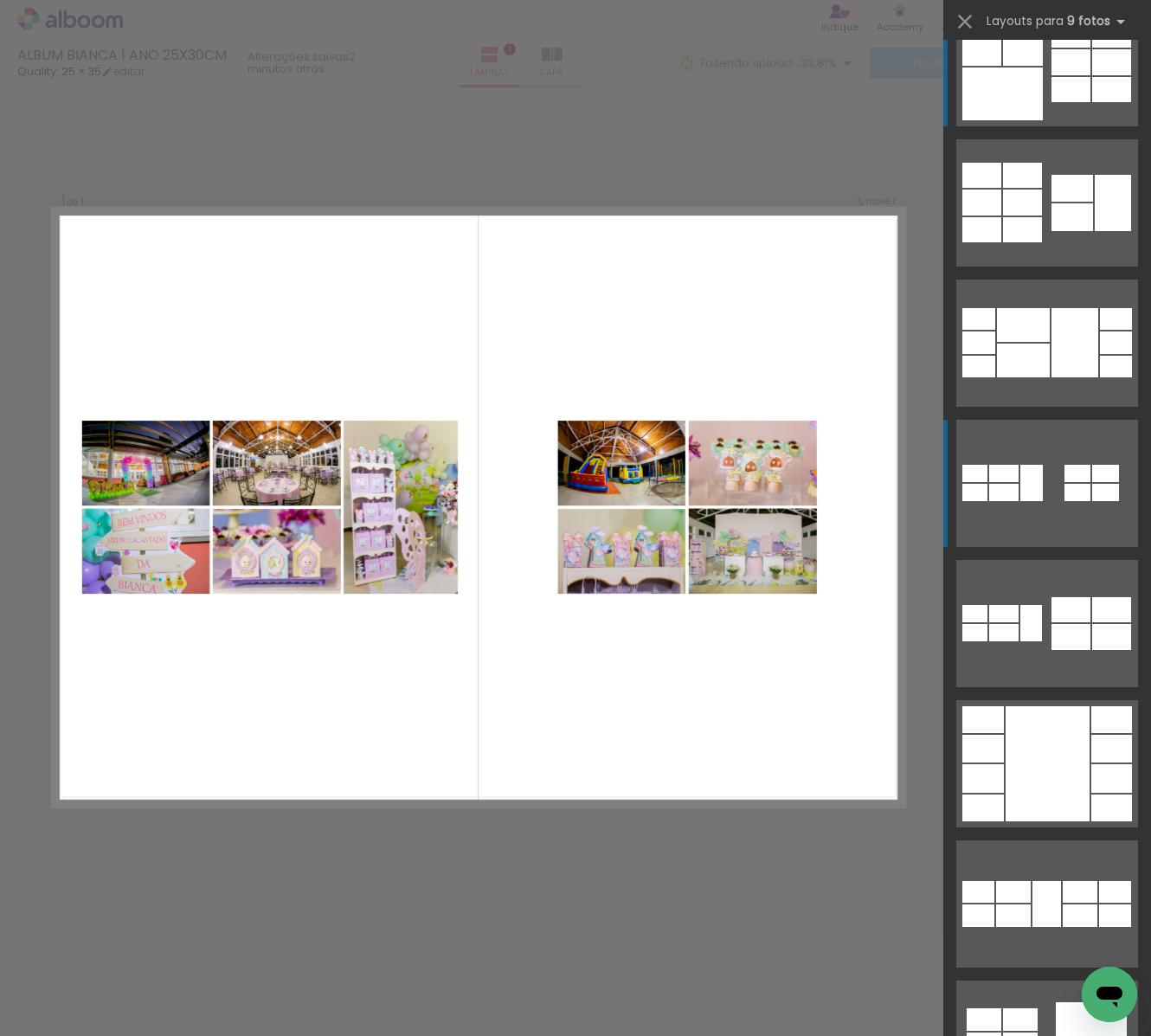
scroll to position [0, 0]
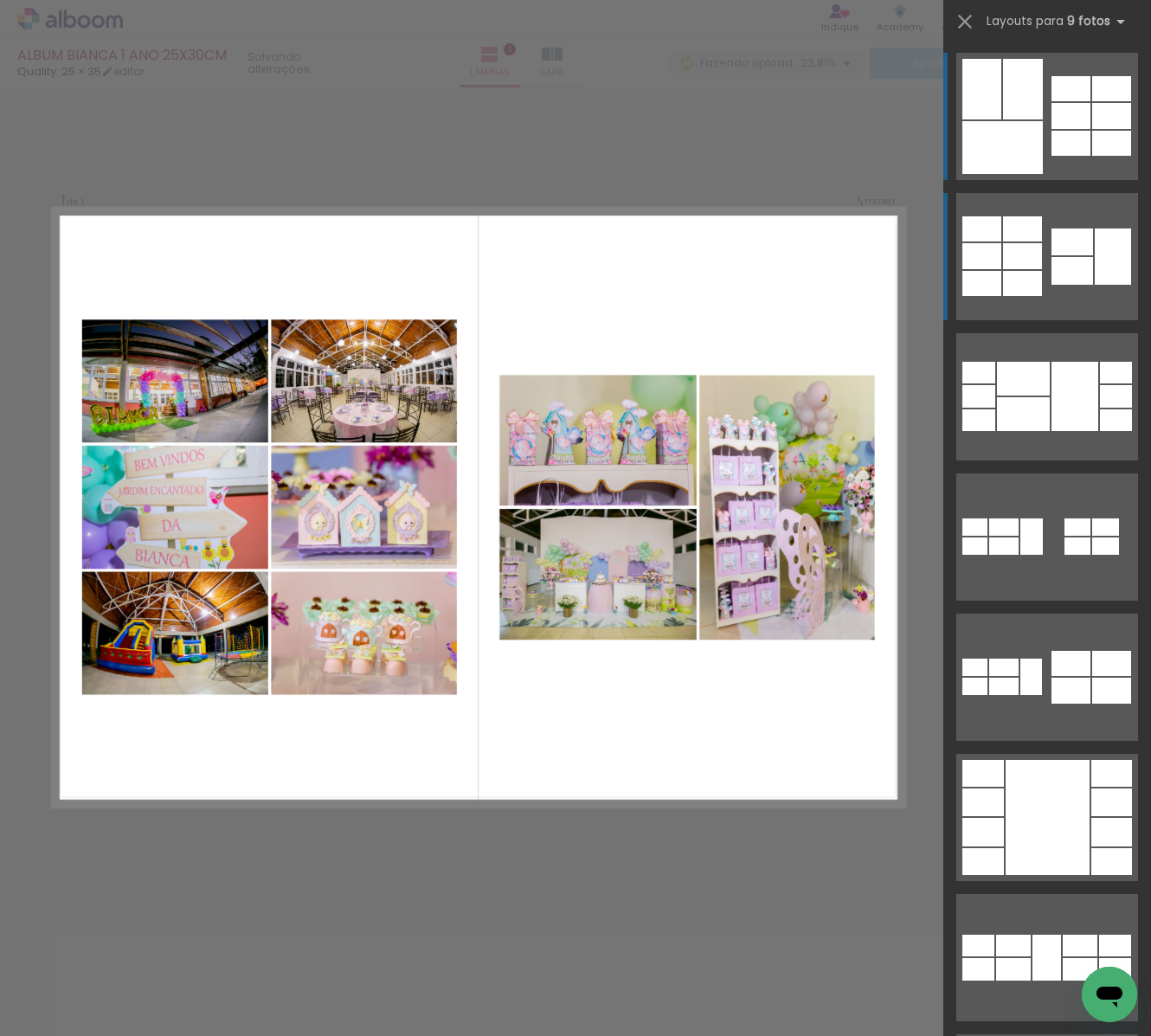
click at [1051, 257] on div at bounding box center [1071, 271] width 42 height 28
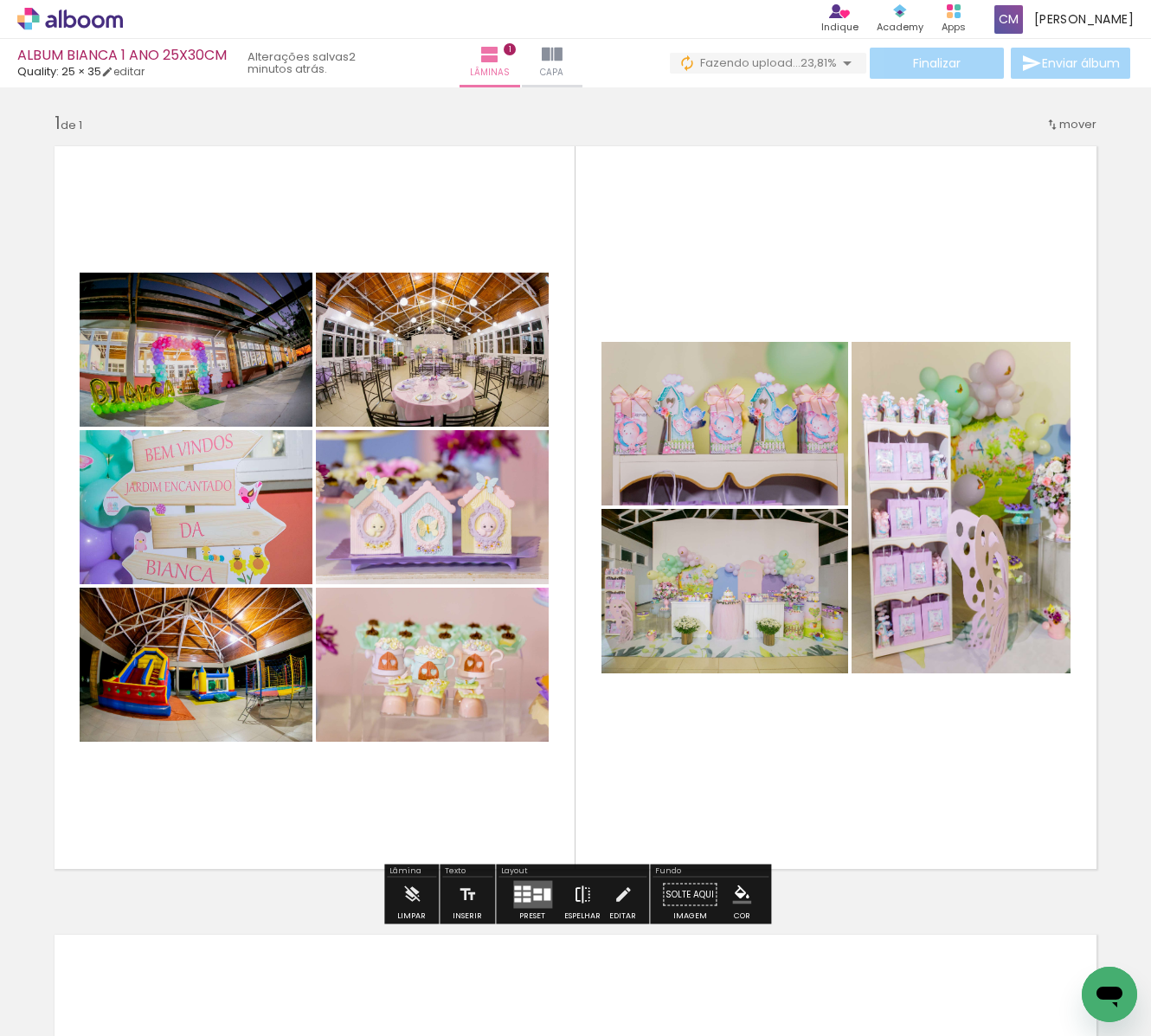
click at [576, 892] on iron-icon at bounding box center [583, 895] width 19 height 35
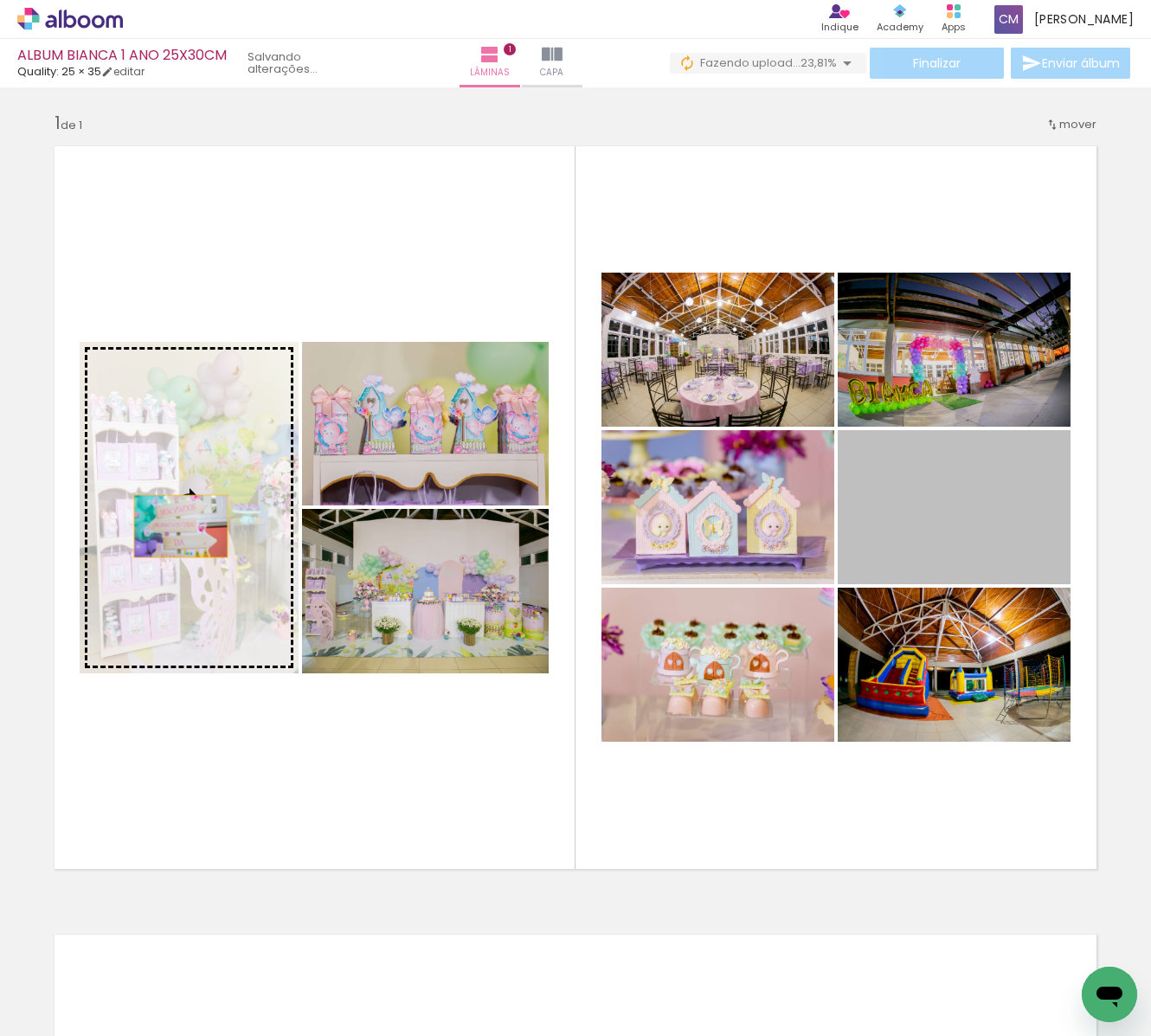
drag, startPoint x: 986, startPoint y: 494, endPoint x: 180, endPoint y: 527, distance: 806.7
click at [0, 0] on slot at bounding box center [0, 0] width 0 height 0
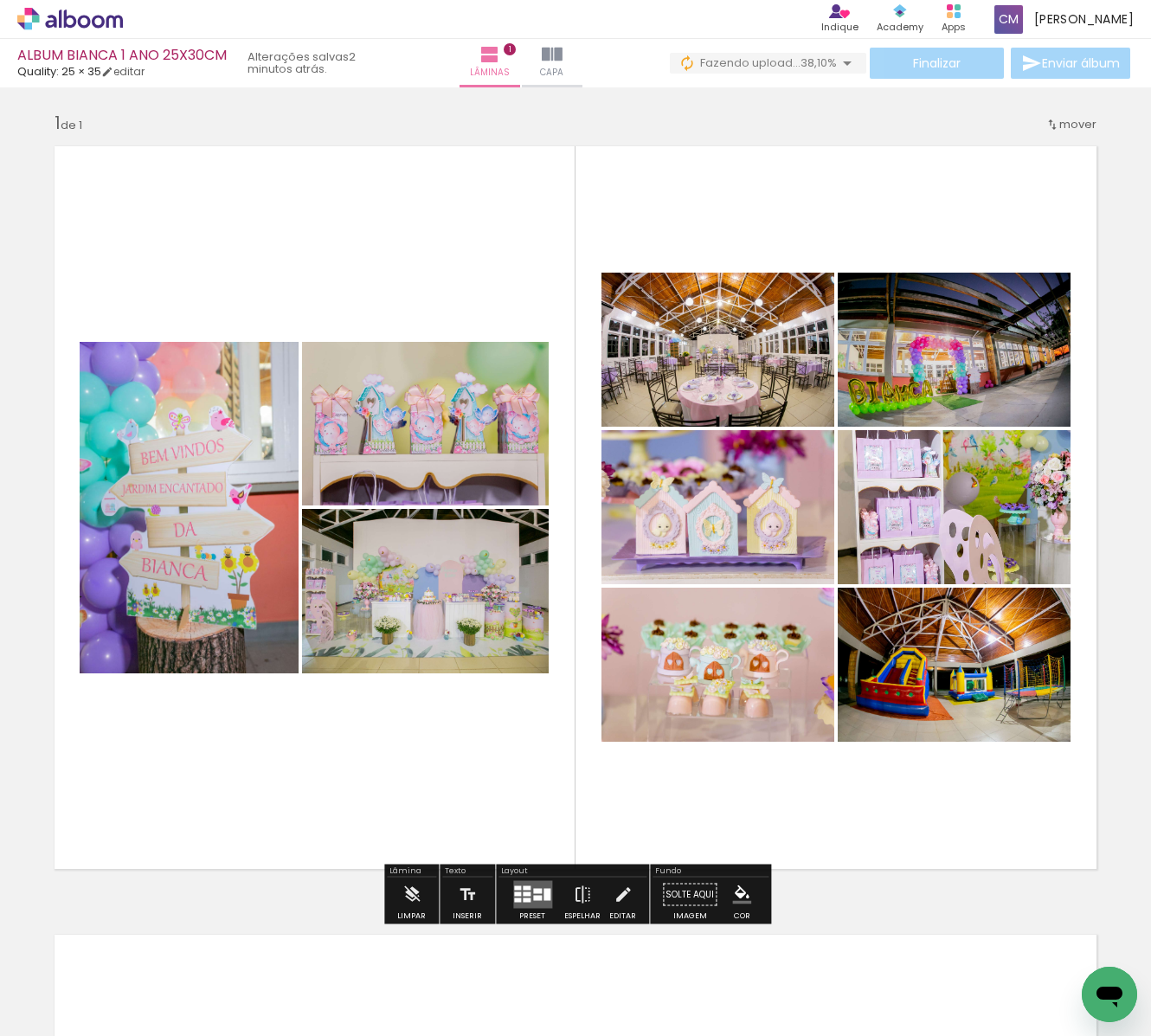
click at [419, 437] on quentale-photo at bounding box center [425, 424] width 246 height 164
click at [616, 891] on iron-icon at bounding box center [623, 895] width 19 height 35
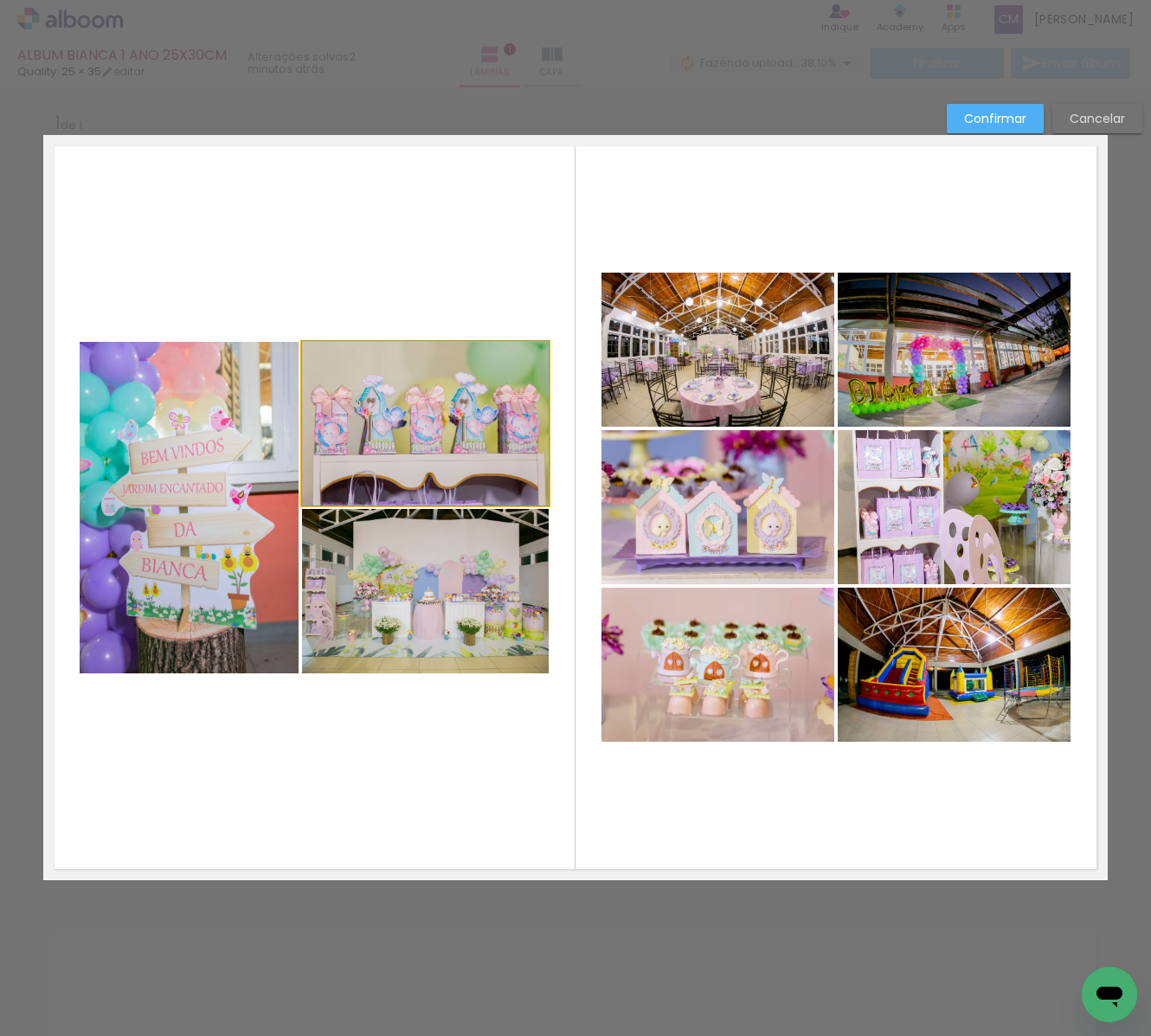
click at [455, 435] on quentale-photo at bounding box center [425, 424] width 246 height 164
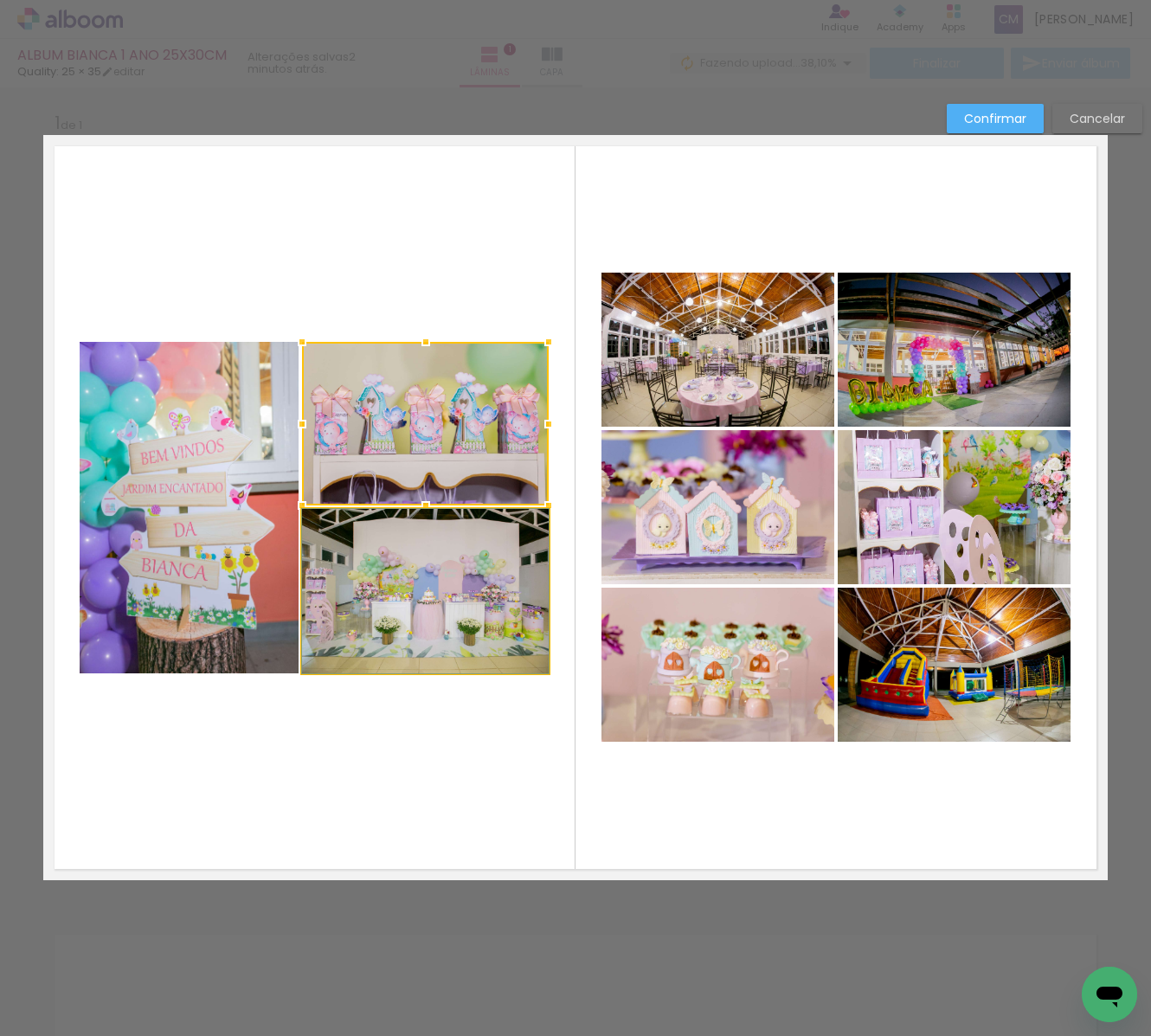
click at [448, 584] on quentale-photo at bounding box center [425, 592] width 246 height 165
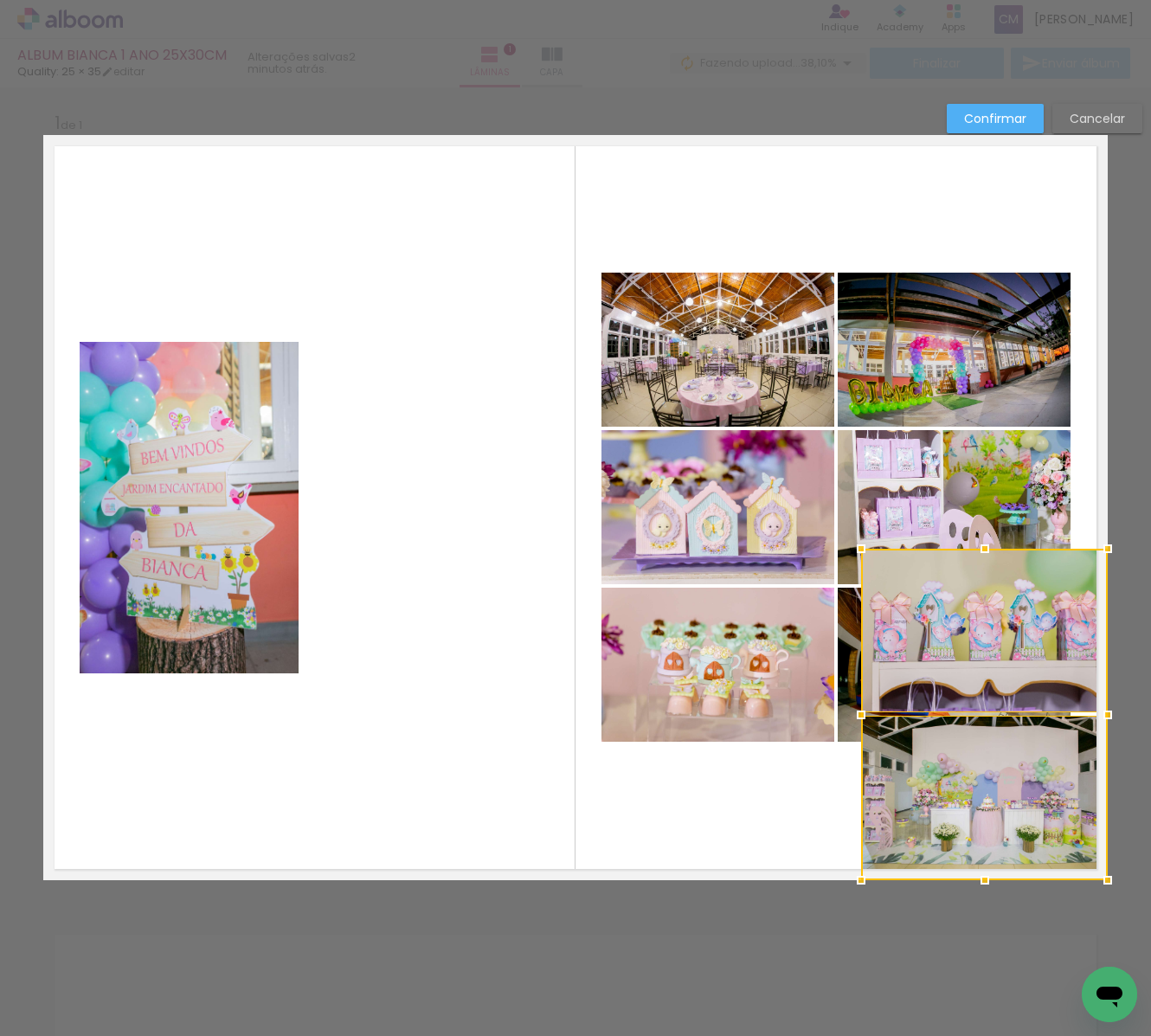
drag, startPoint x: 423, startPoint y: 433, endPoint x: 977, endPoint y: 640, distance: 591.4
click at [1010, 695] on div at bounding box center [984, 715] width 246 height 332
click at [672, 297] on quentale-photo at bounding box center [718, 349] width 233 height 154
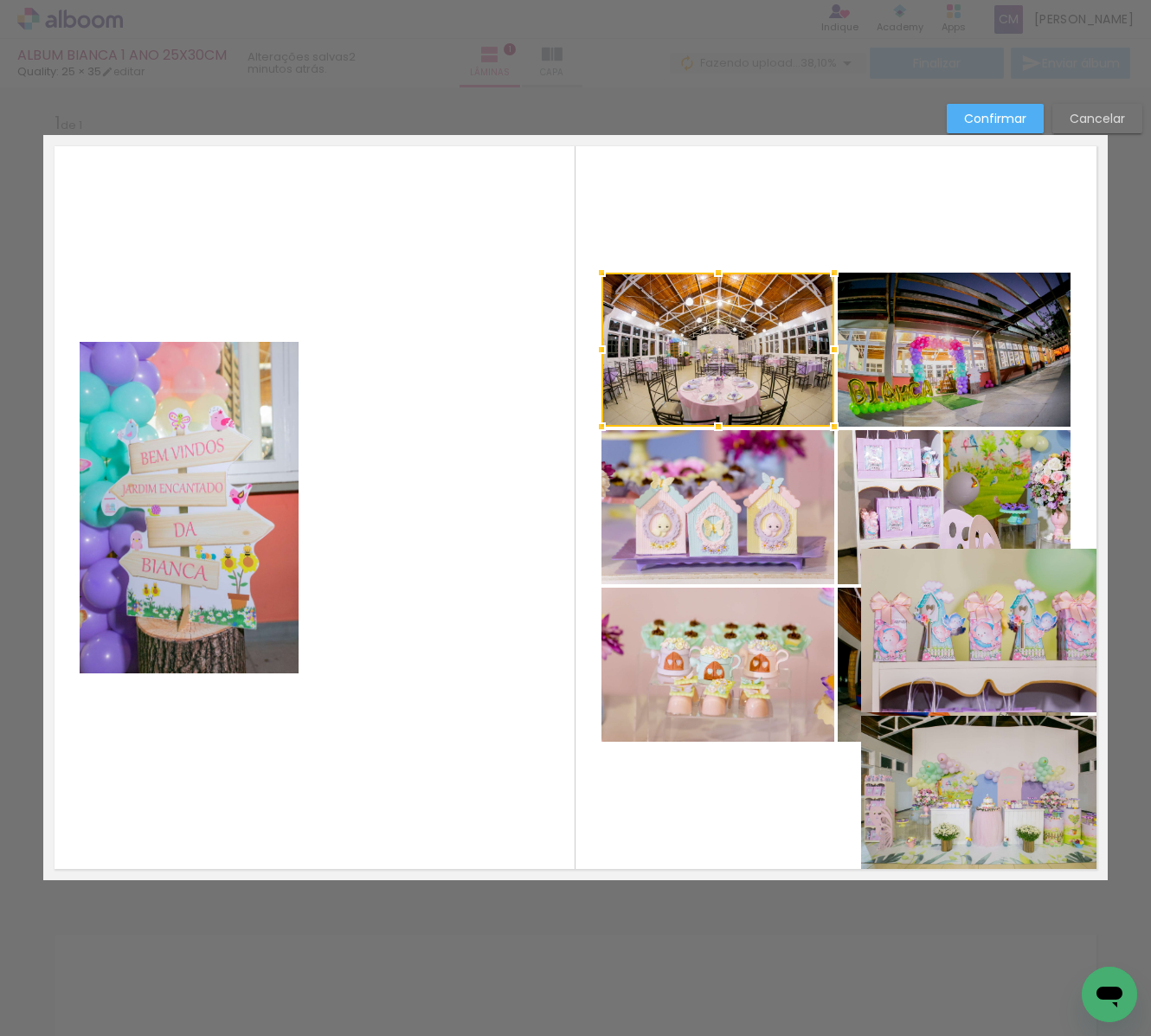
click at [924, 386] on quentale-photo at bounding box center [954, 349] width 233 height 154
click at [775, 498] on quentale-photo at bounding box center [718, 507] width 233 height 154
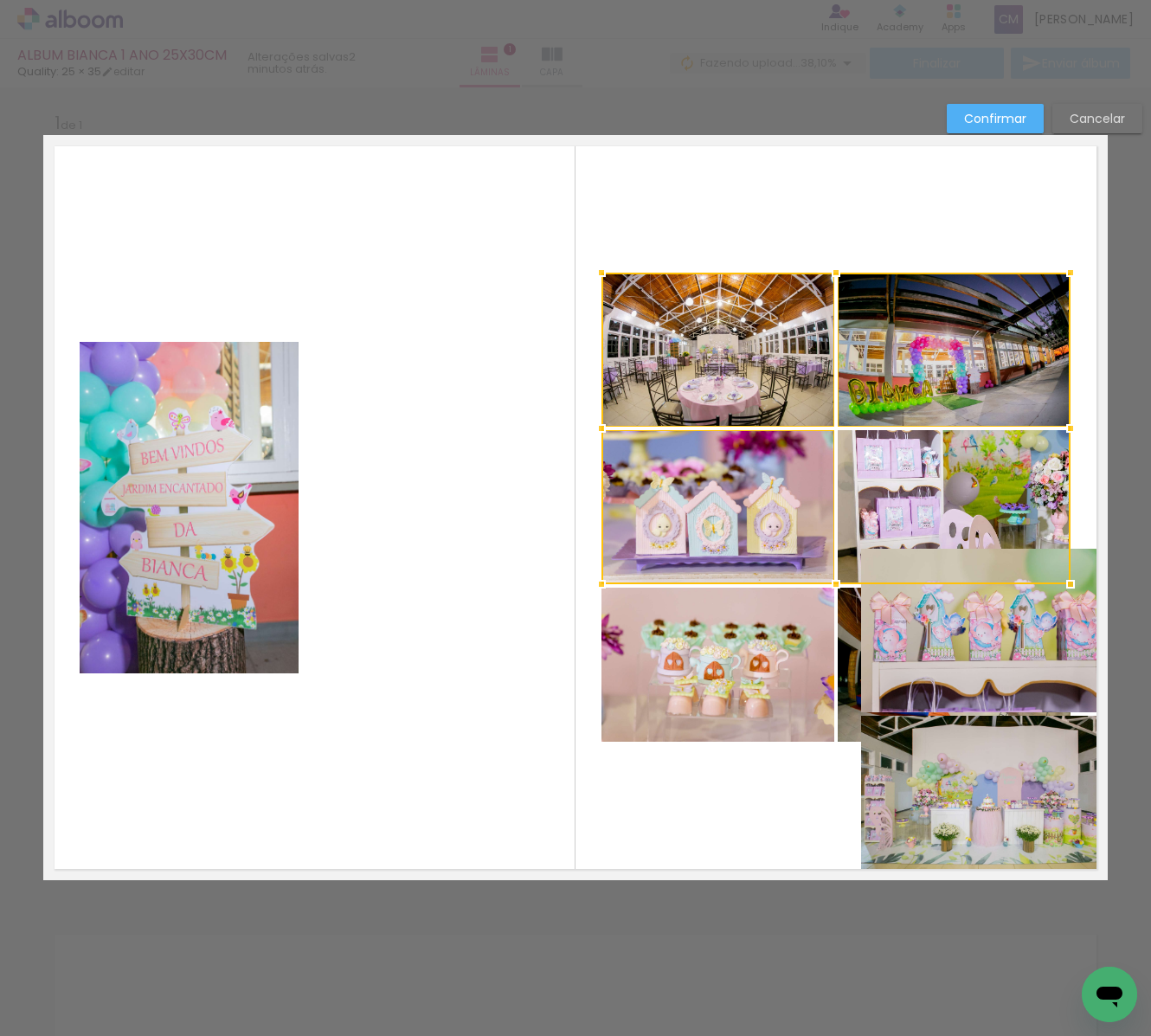
drag, startPoint x: 899, startPoint y: 492, endPoint x: 793, endPoint y: 585, distance: 141.0
click at [899, 492] on div at bounding box center [836, 428] width 469 height 311
click at [706, 650] on quentale-photo at bounding box center [718, 664] width 233 height 154
click at [848, 653] on div at bounding box center [836, 507] width 469 height 469
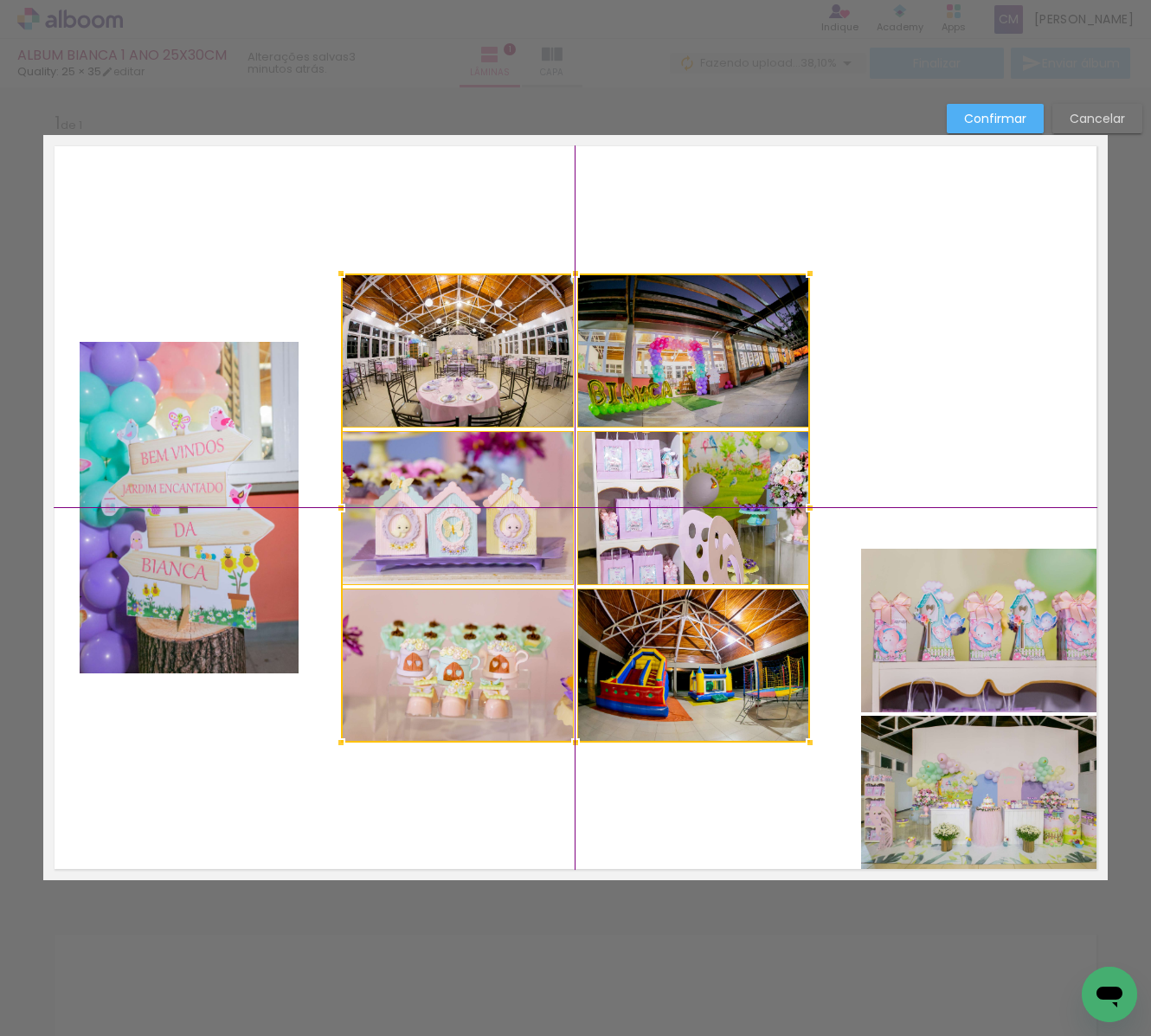
drag, startPoint x: 913, startPoint y: 371, endPoint x: 665, endPoint y: 372, distance: 248.0
click at [665, 372] on div at bounding box center [576, 508] width 469 height 469
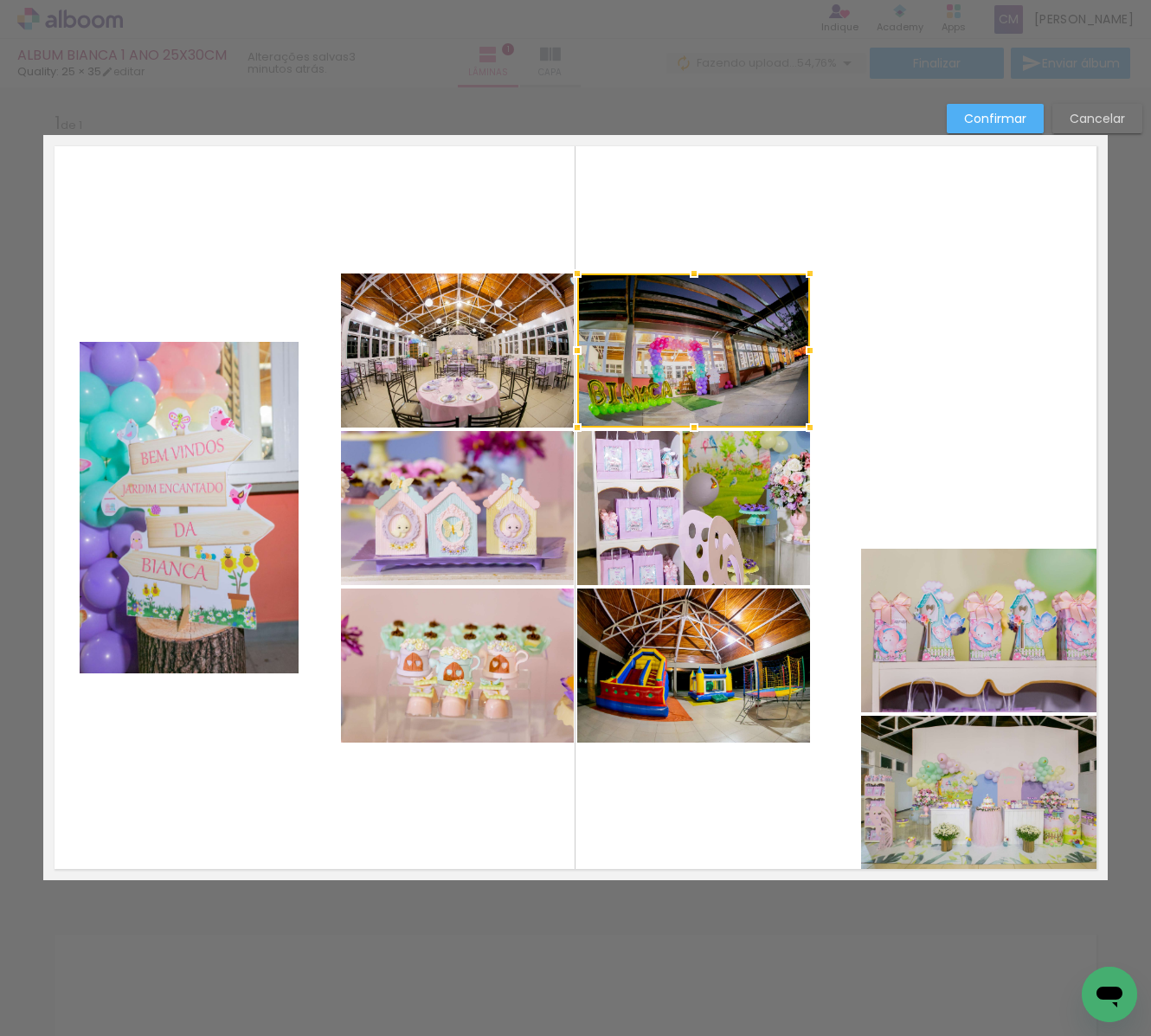
click at [938, 440] on quentale-layouter at bounding box center [576, 507] width 1065 height 745
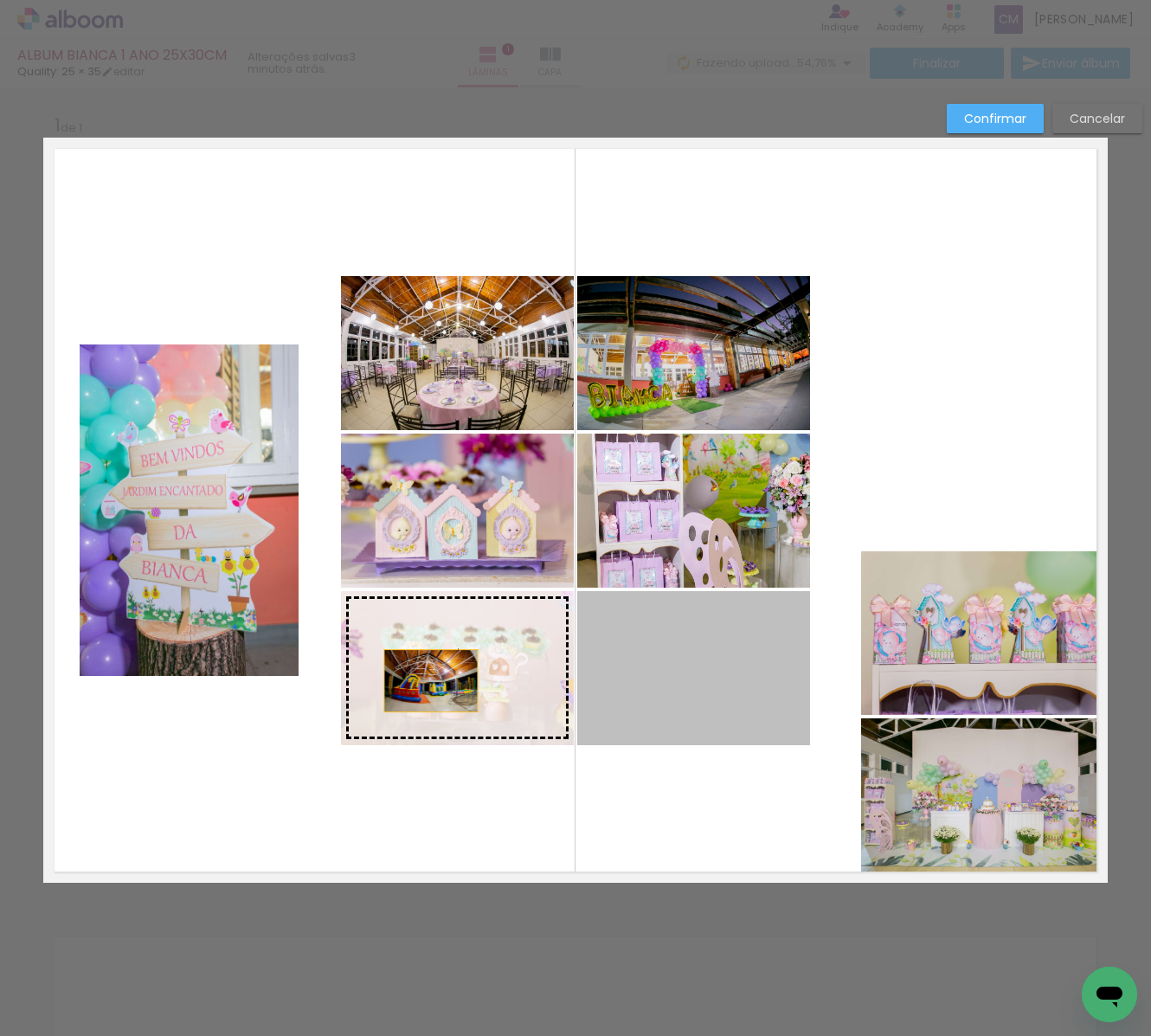
drag, startPoint x: 694, startPoint y: 664, endPoint x: 431, endPoint y: 681, distance: 263.5
click at [0, 0] on slot at bounding box center [0, 0] width 0 height 0
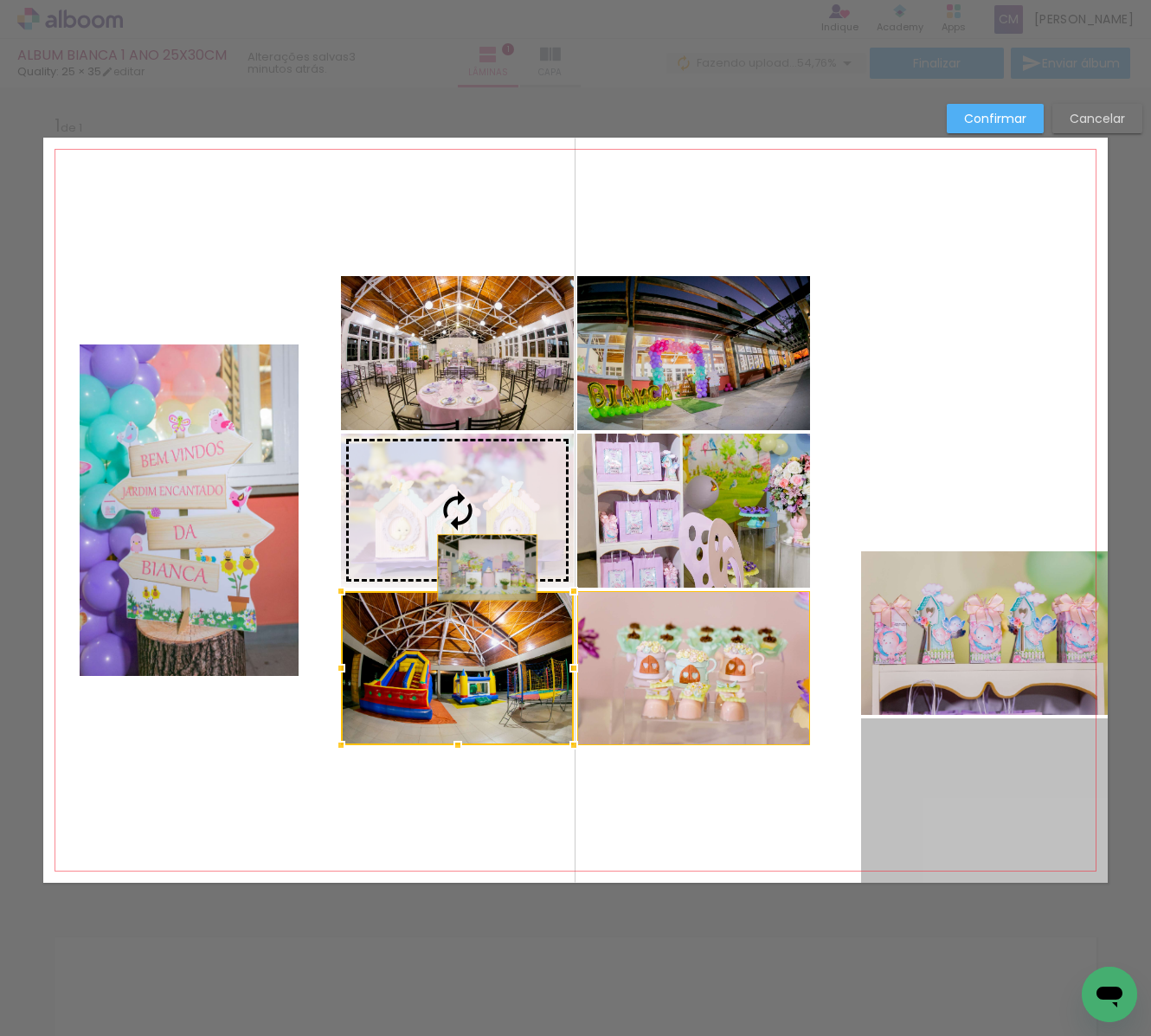
drag, startPoint x: 984, startPoint y: 814, endPoint x: 487, endPoint y: 567, distance: 555.0
click at [0, 0] on slot at bounding box center [0, 0] width 0 height 0
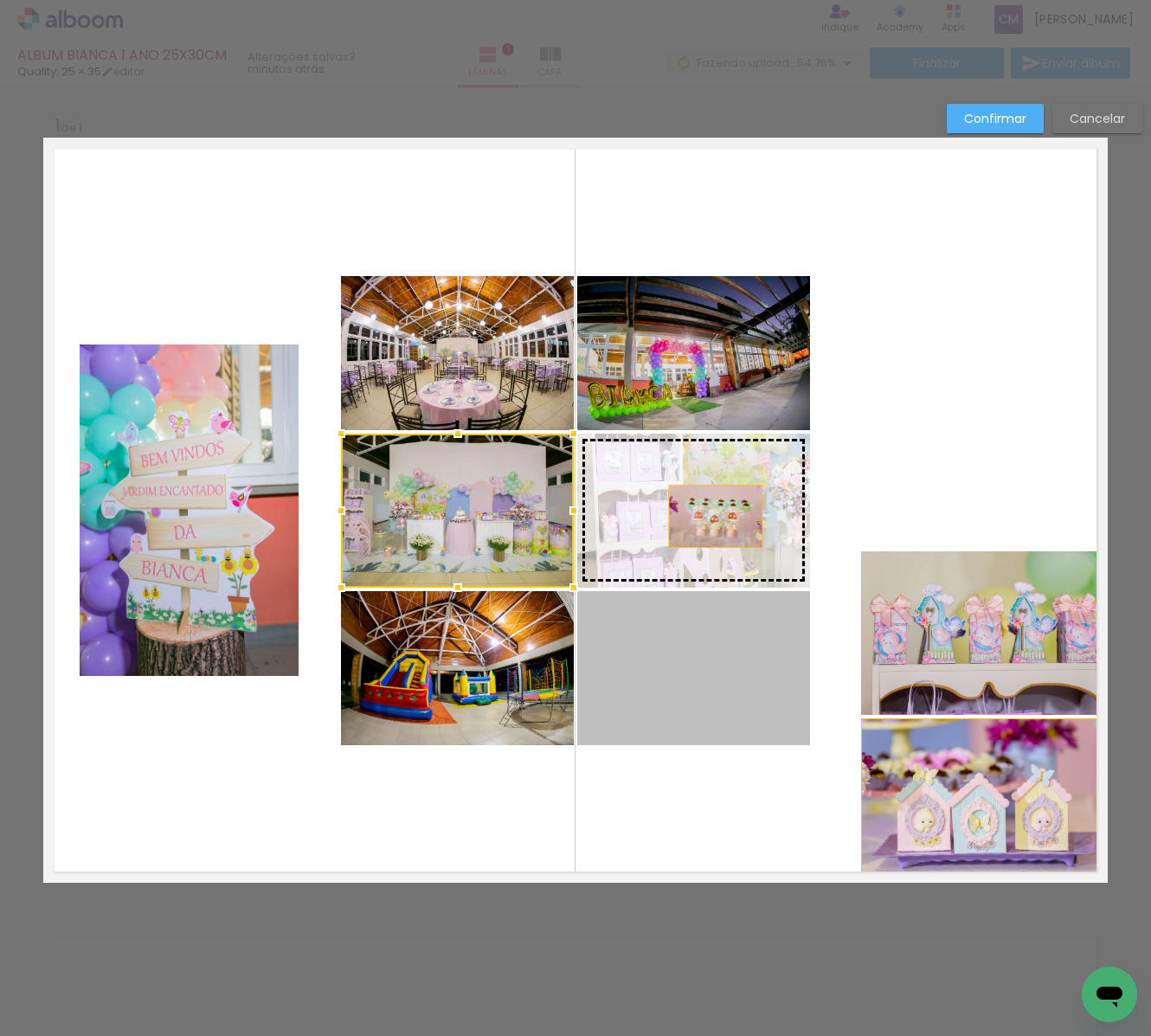
drag, startPoint x: 738, startPoint y: 654, endPoint x: 715, endPoint y: 516, distance: 139.9
click at [0, 0] on slot at bounding box center [0, 0] width 0 height 0
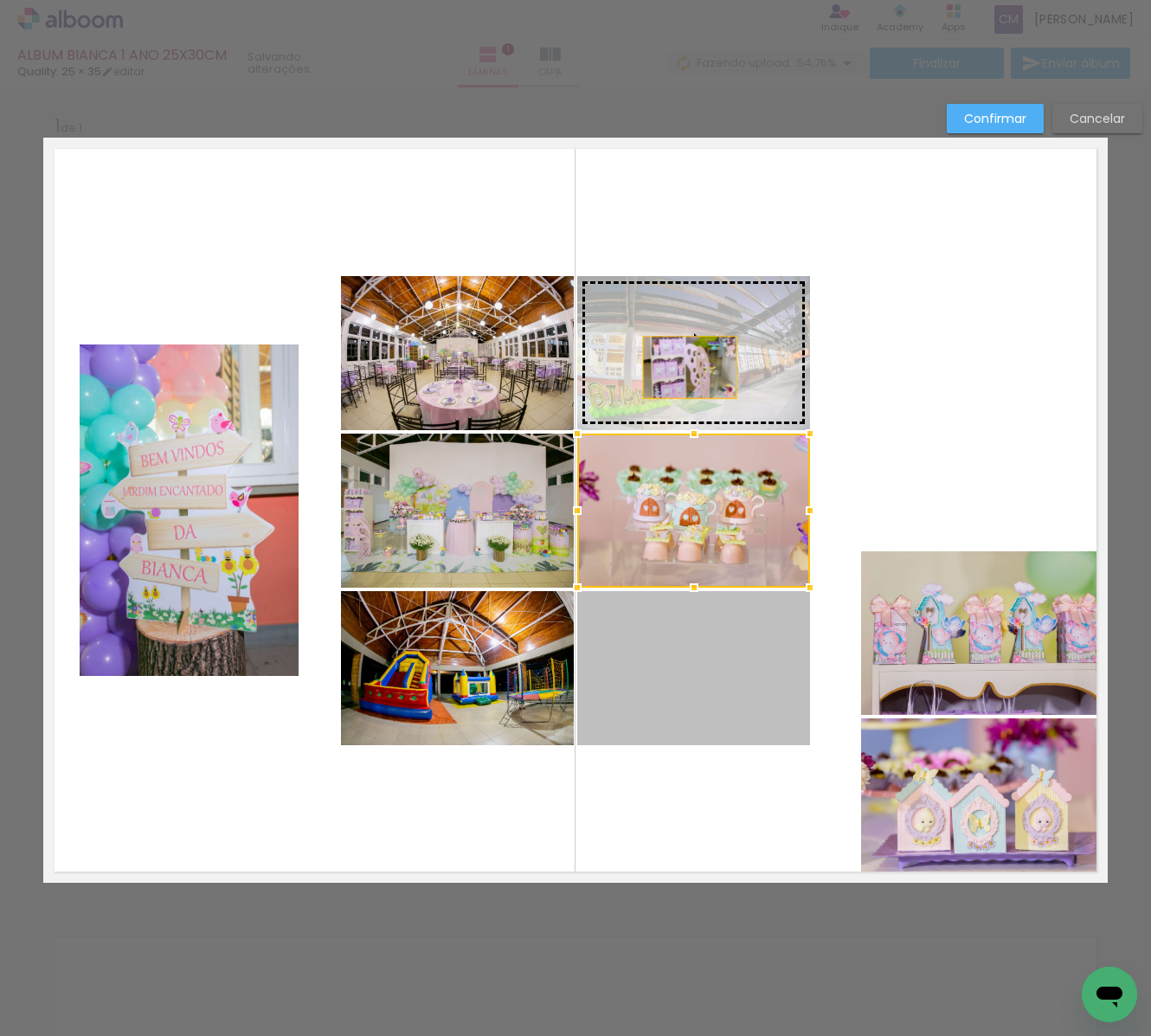
drag, startPoint x: 708, startPoint y: 648, endPoint x: 689, endPoint y: 367, distance: 281.6
click at [0, 0] on slot at bounding box center [0, 0] width 0 height 0
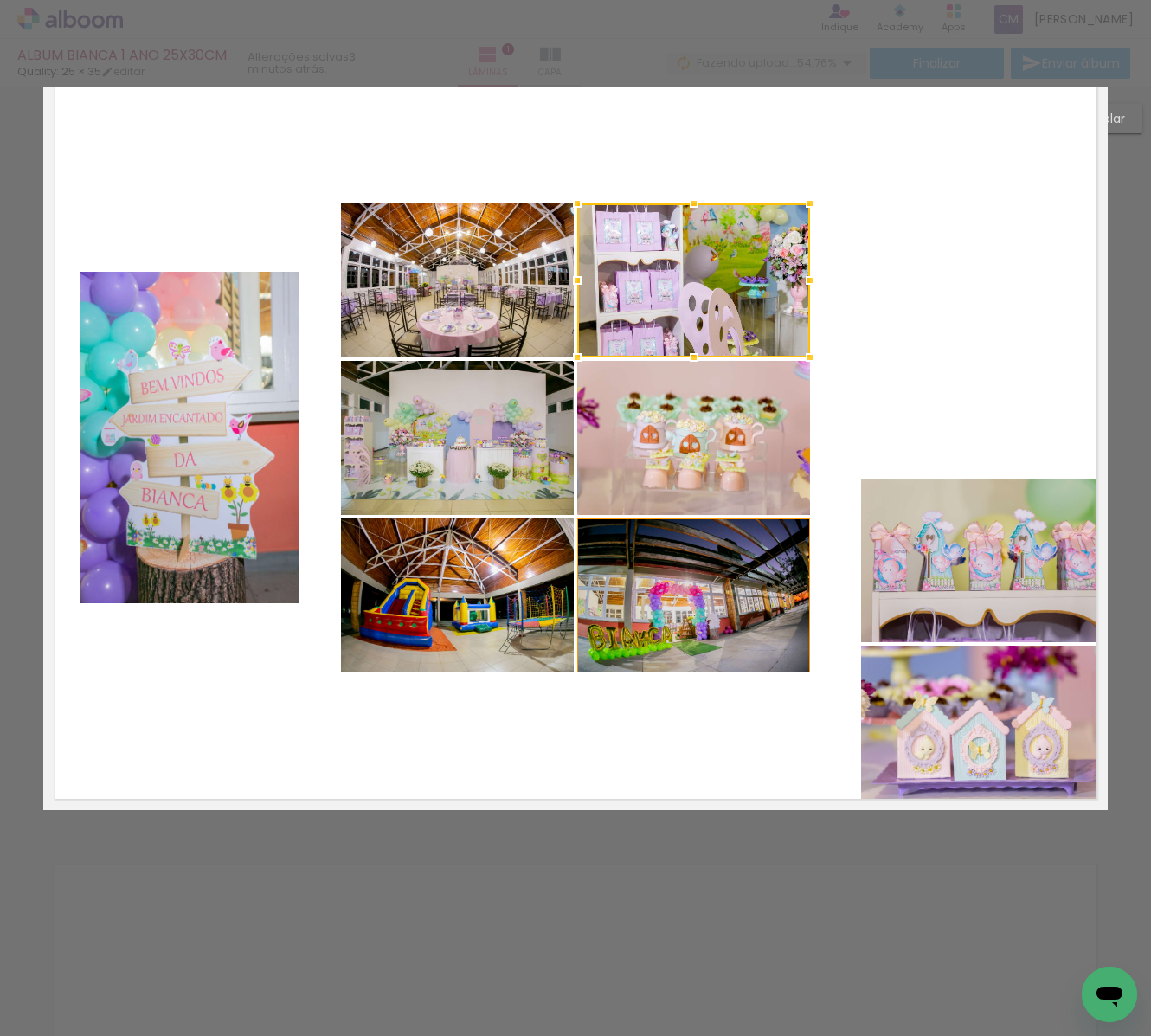
scroll to position [74, 0]
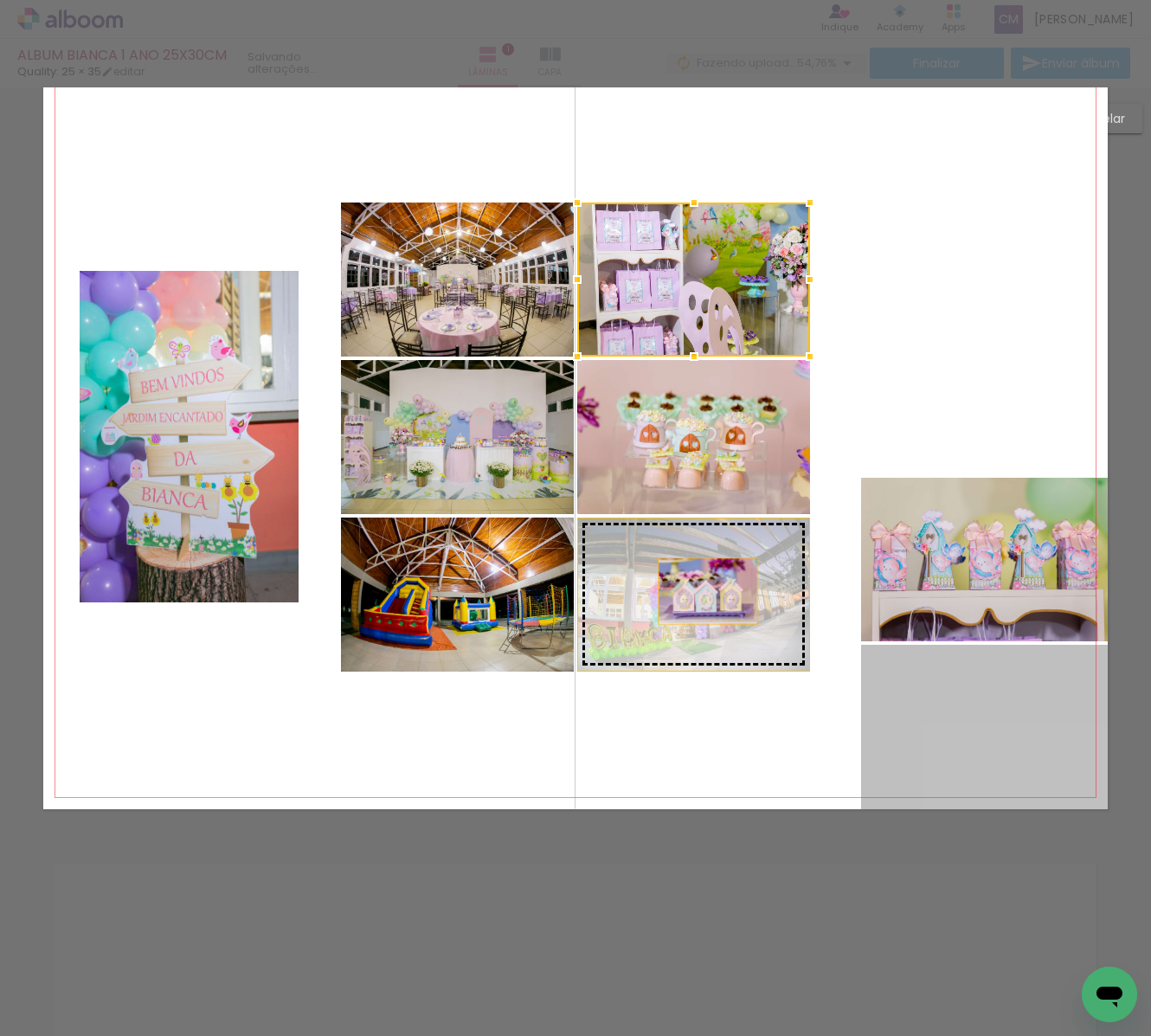
drag, startPoint x: 970, startPoint y: 737, endPoint x: 704, endPoint y: 592, distance: 303.0
click at [0, 0] on slot at bounding box center [0, 0] width 0 height 0
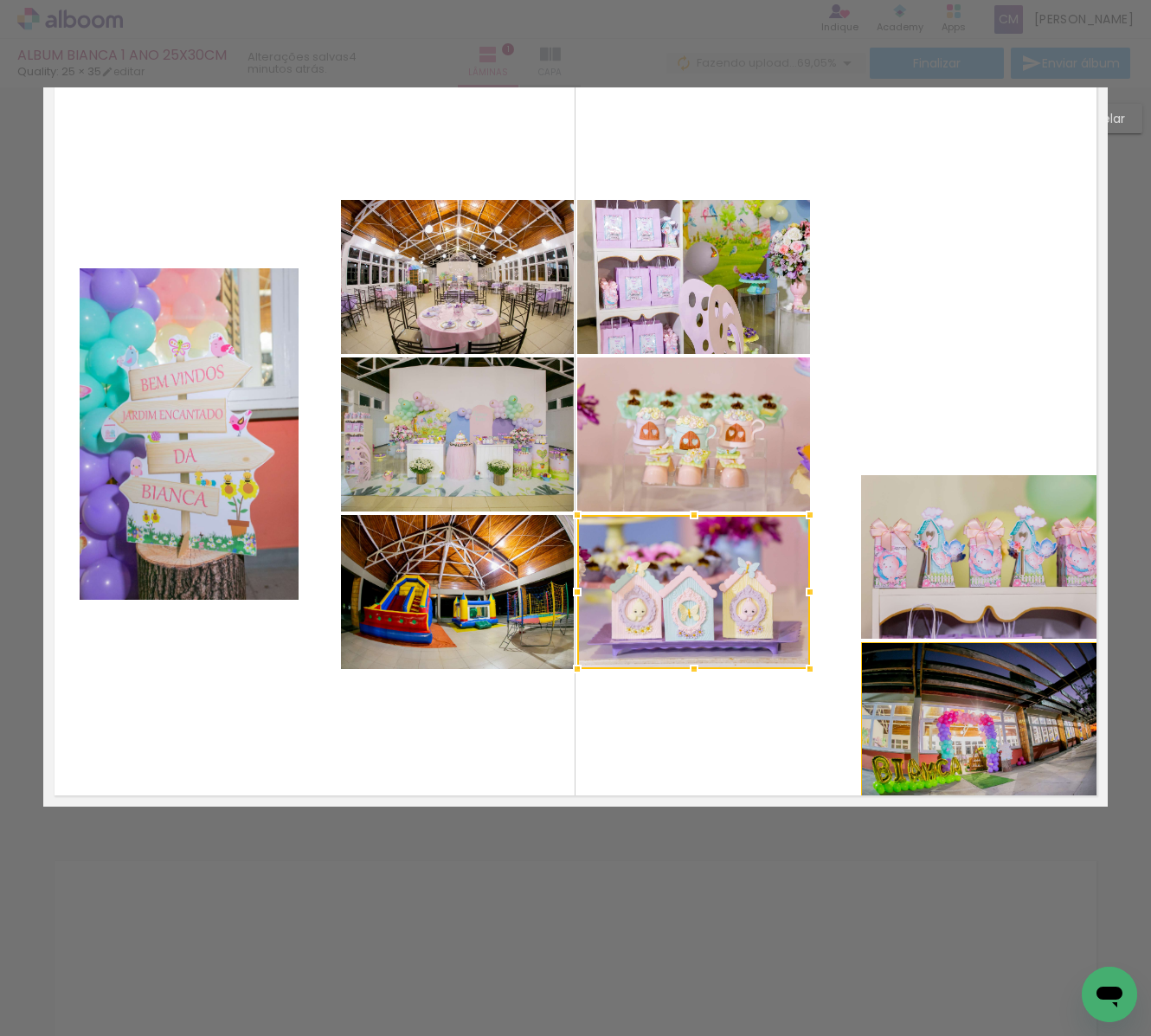
scroll to position [0, 0]
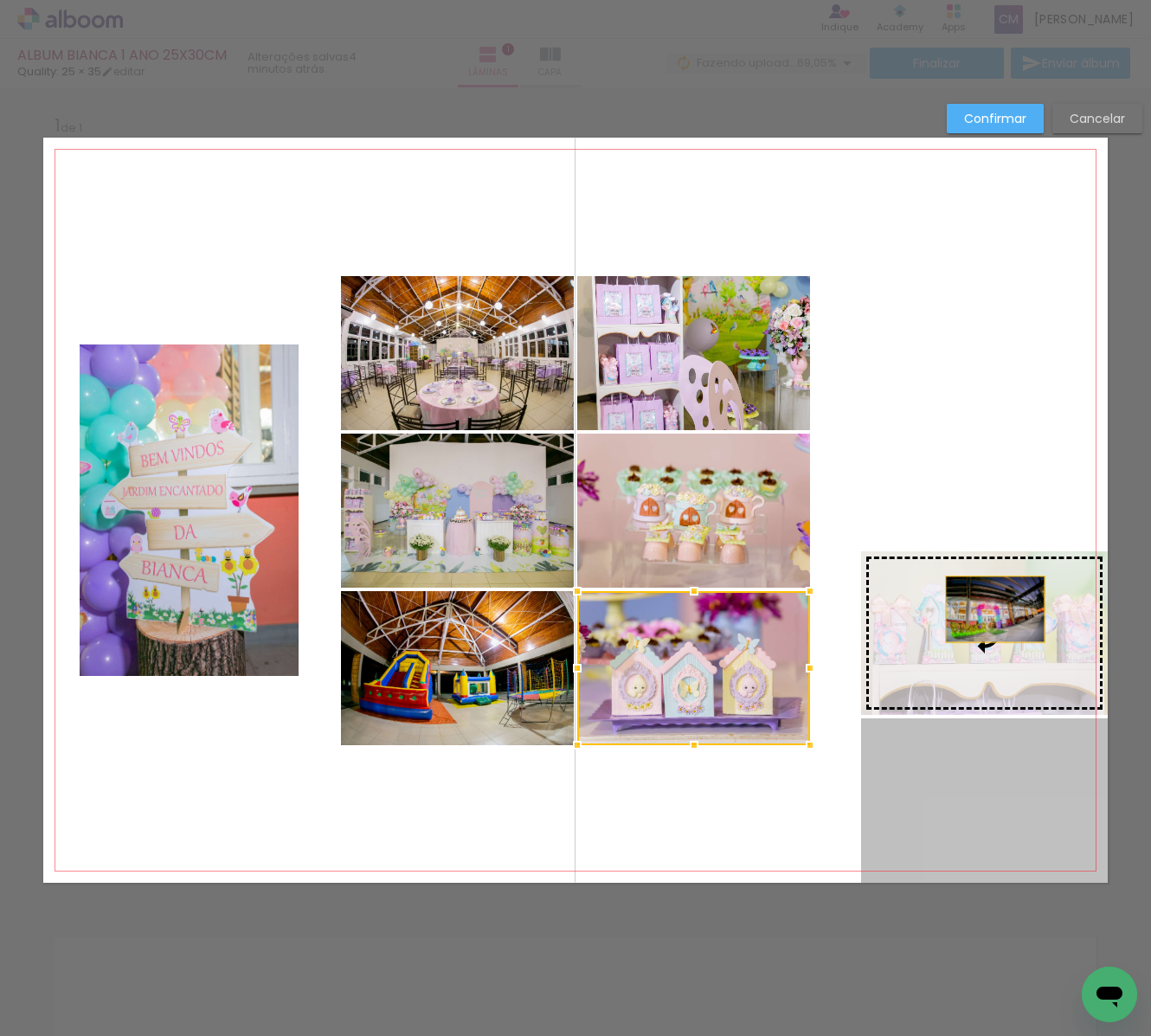
drag, startPoint x: 1003, startPoint y: 803, endPoint x: 954, endPoint y: 600, distance: 208.8
click at [0, 0] on slot at bounding box center [0, 0] width 0 height 0
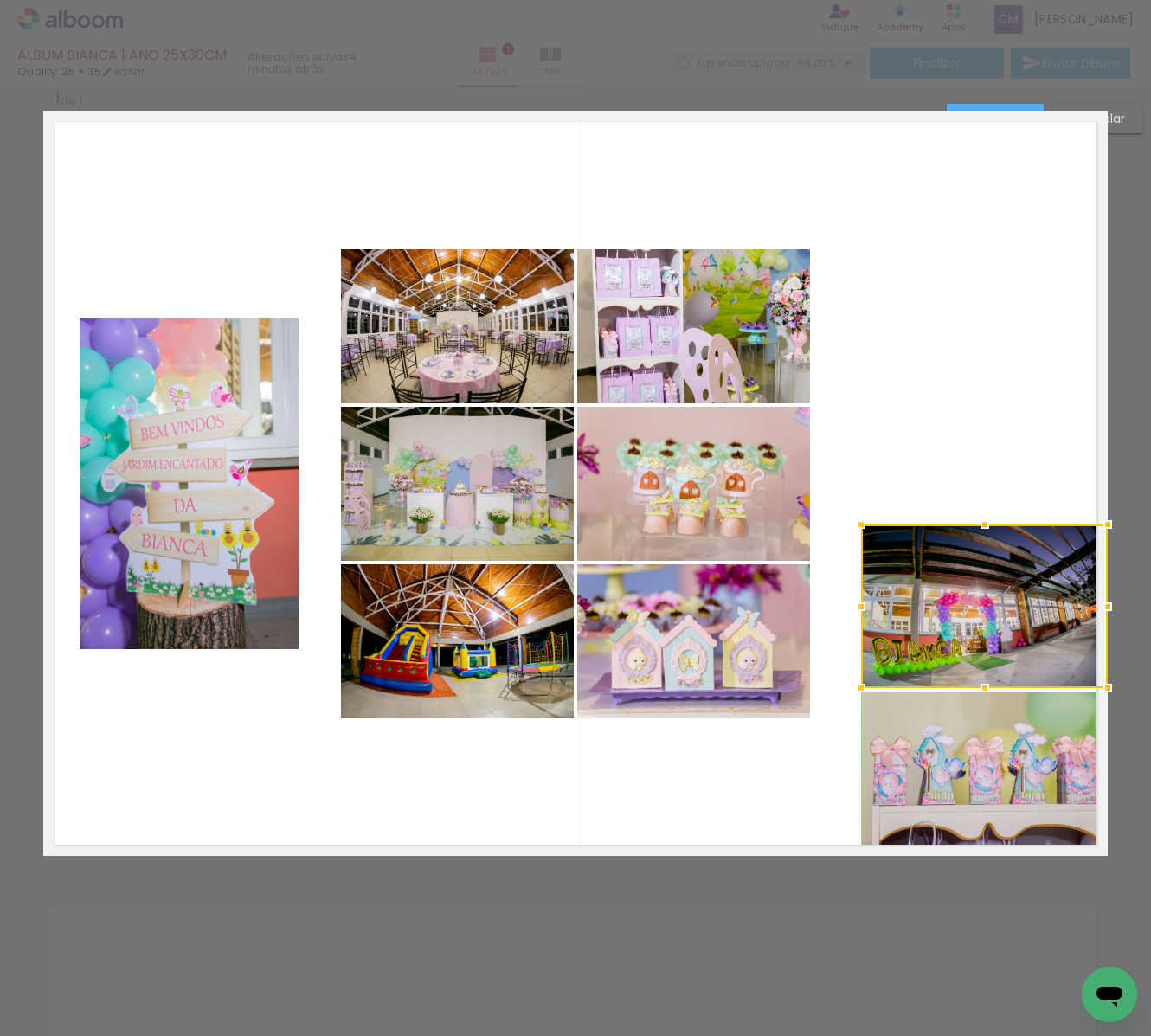
scroll to position [24, 0]
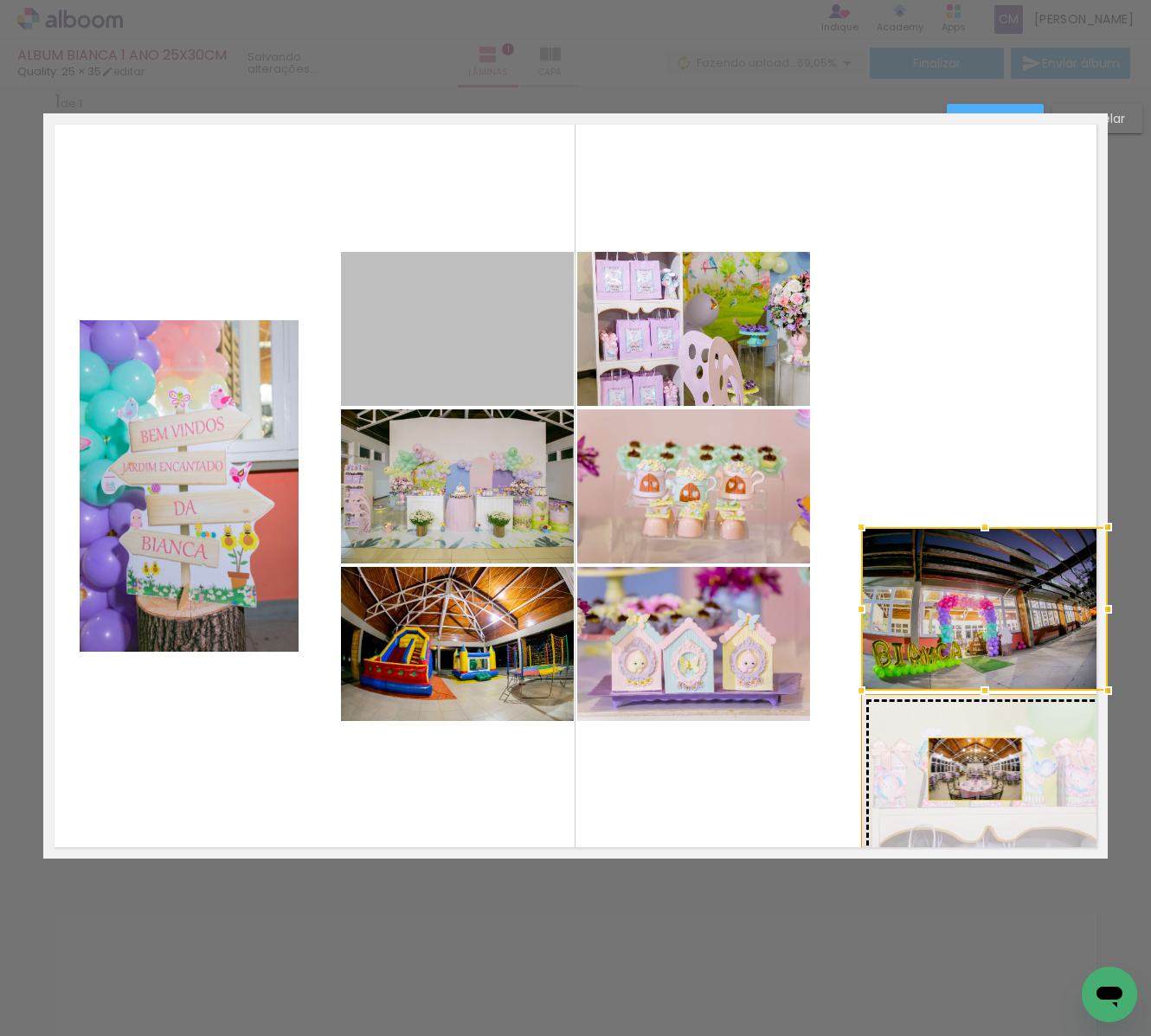
drag, startPoint x: 437, startPoint y: 333, endPoint x: 976, endPoint y: 770, distance: 693.9
click at [0, 0] on slot at bounding box center [0, 0] width 0 height 0
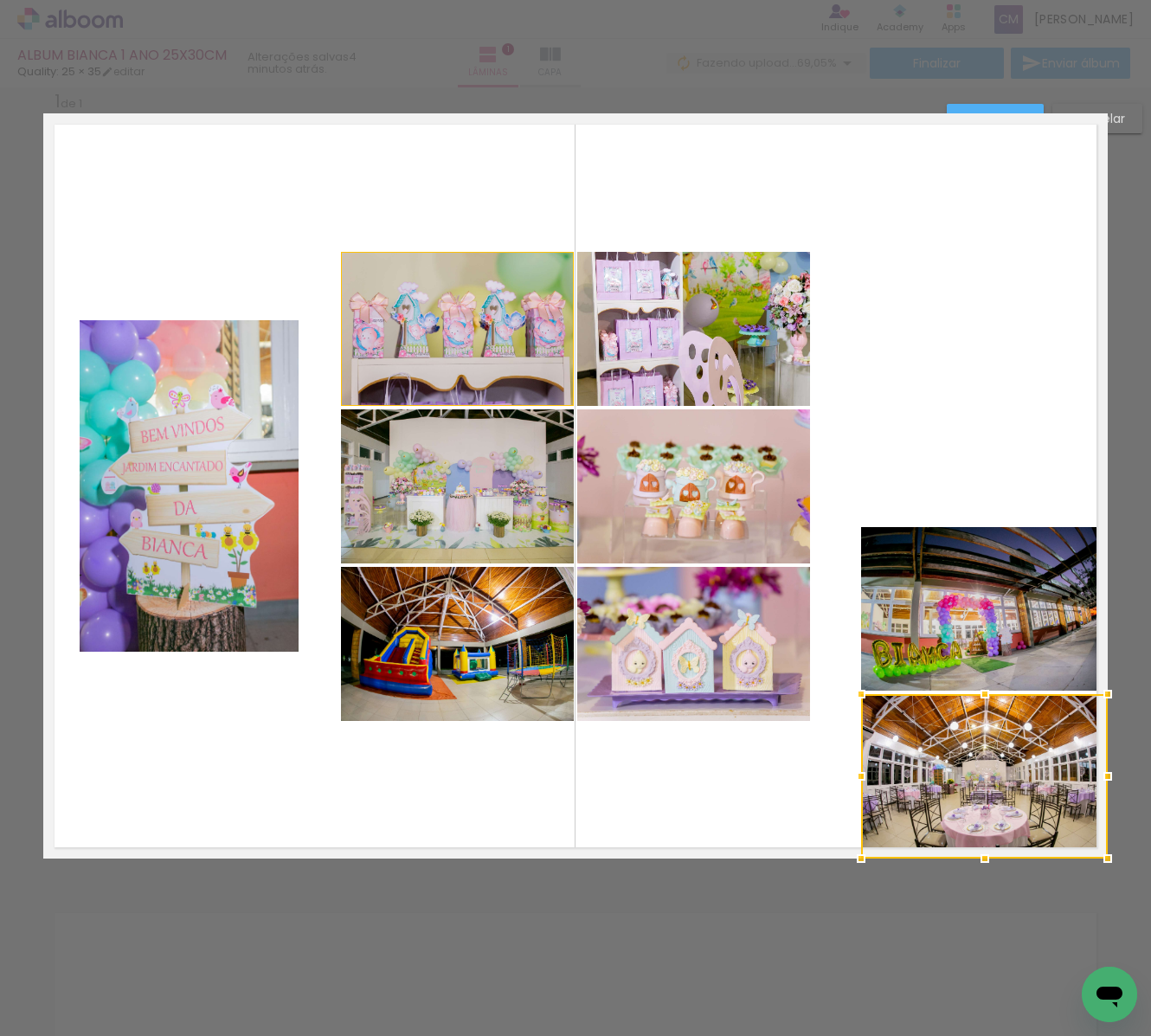
click at [1015, 221] on quentale-layouter at bounding box center [576, 486] width 1065 height 745
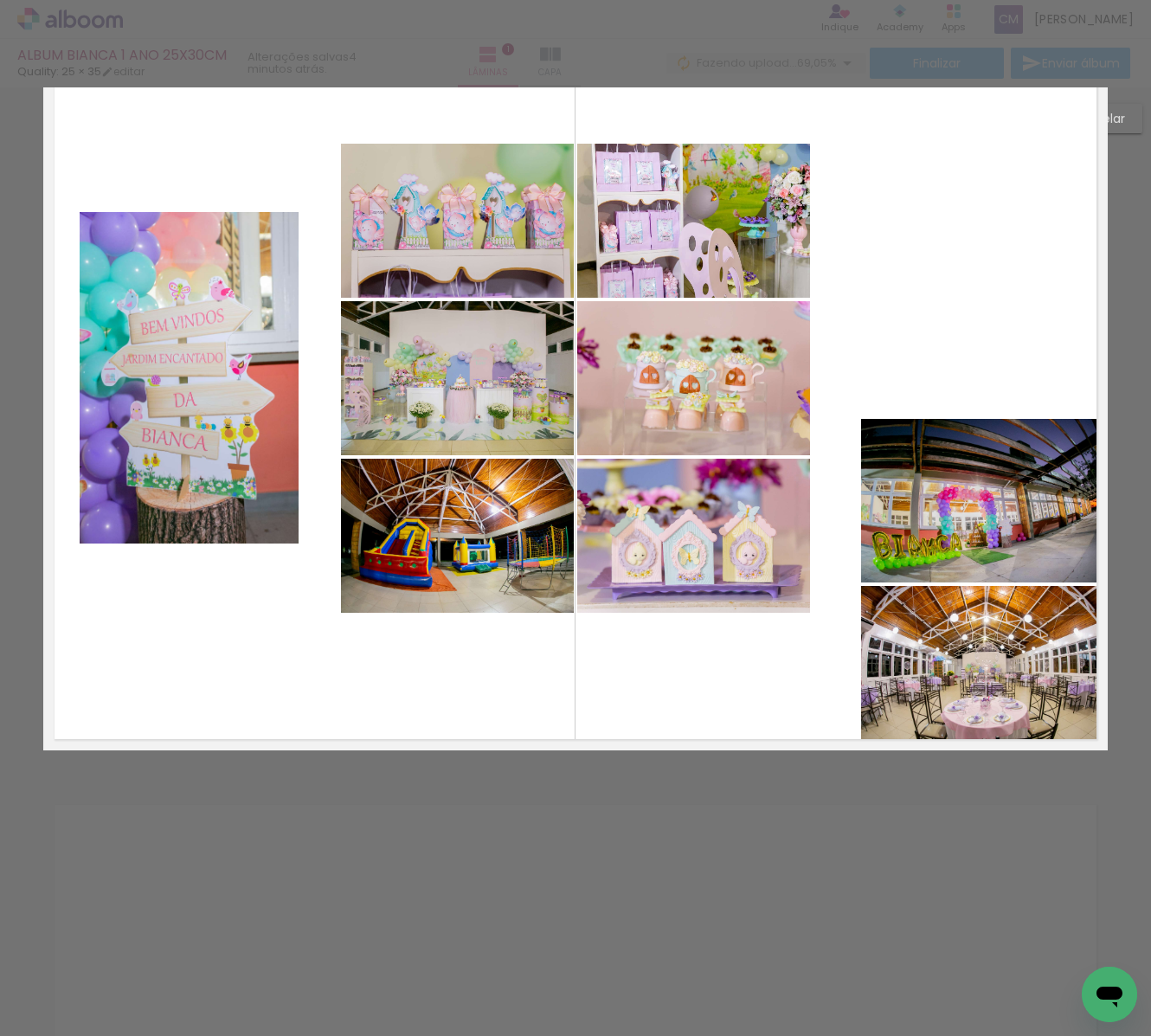
scroll to position [0, 0]
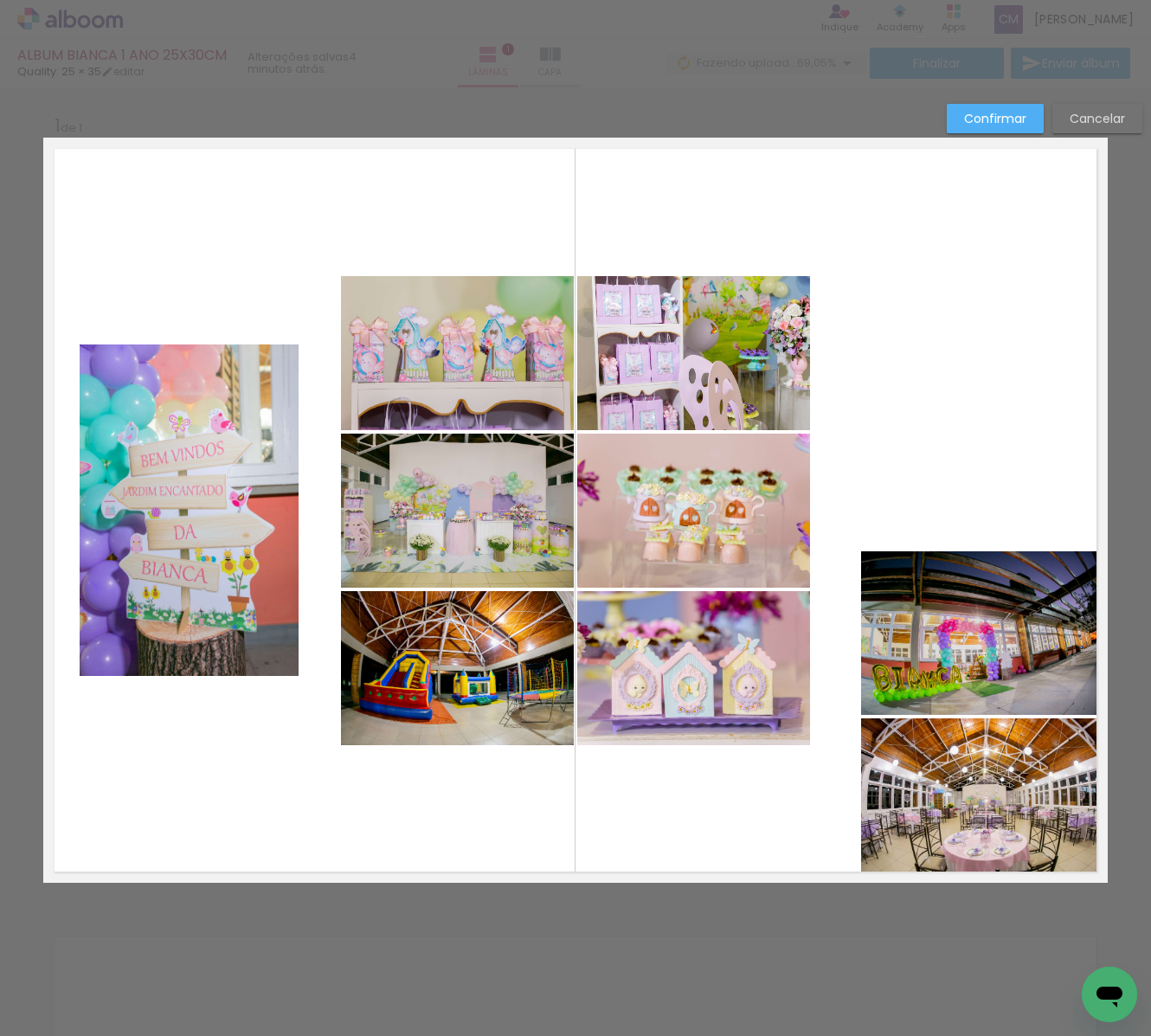
click at [0, 0] on slot "Confirmar" at bounding box center [0, 0] width 0 height 0
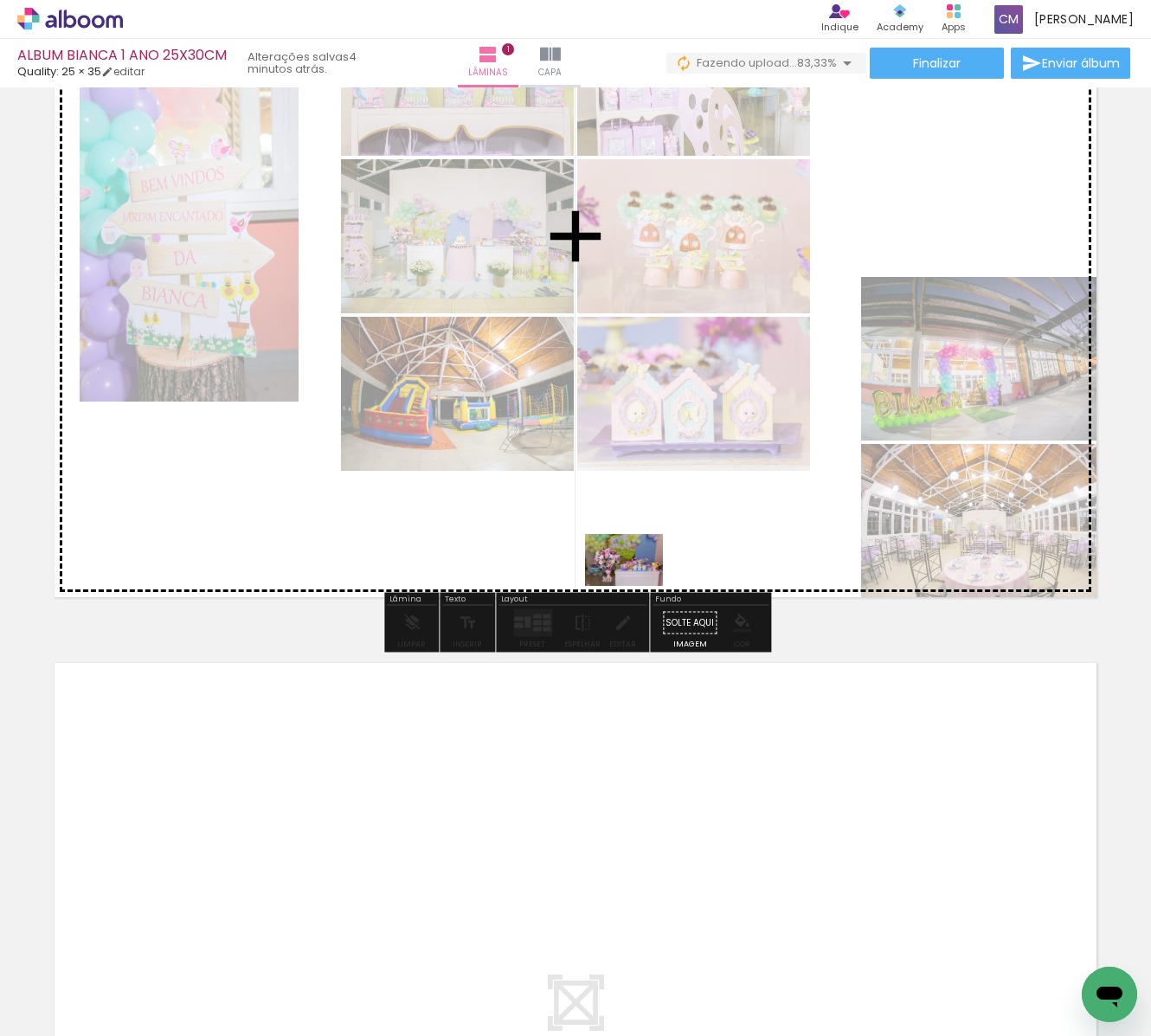
drag, startPoint x: 459, startPoint y: 984, endPoint x: 638, endPoint y: 585, distance: 437.3
click at [638, 585] on quentale-workspace at bounding box center [575, 518] width 1151 height 1036
